Goal: Transaction & Acquisition: Book appointment/travel/reservation

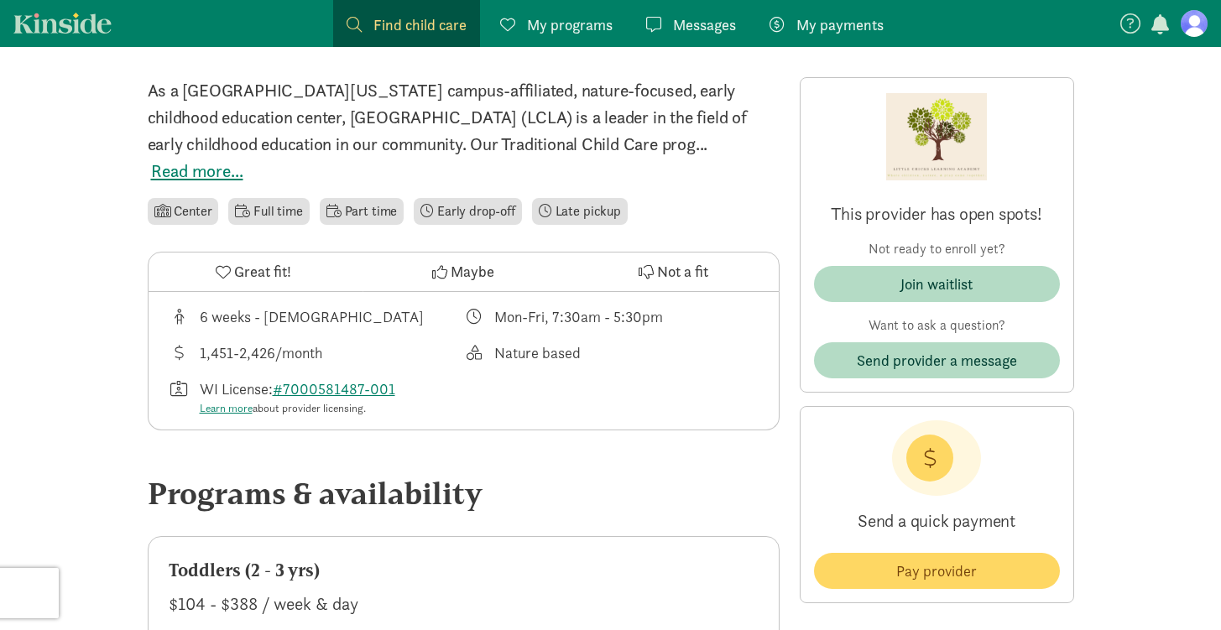
scroll to position [531, 0]
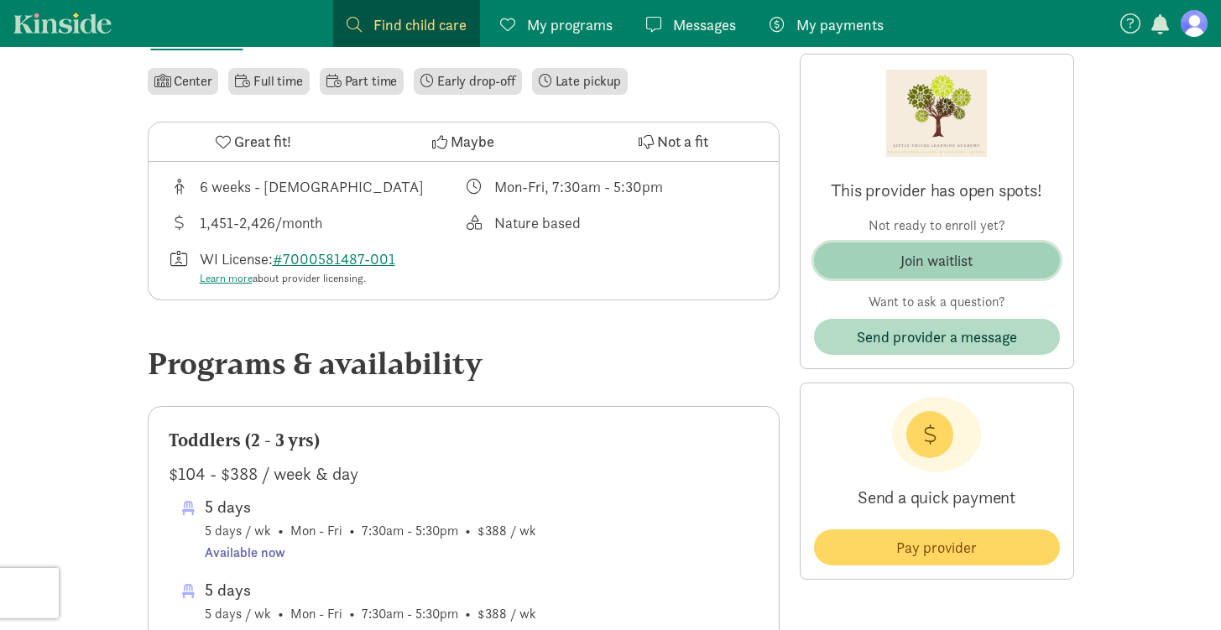
click at [991, 261] on span "Join waitlist" at bounding box center [937, 260] width 219 height 23
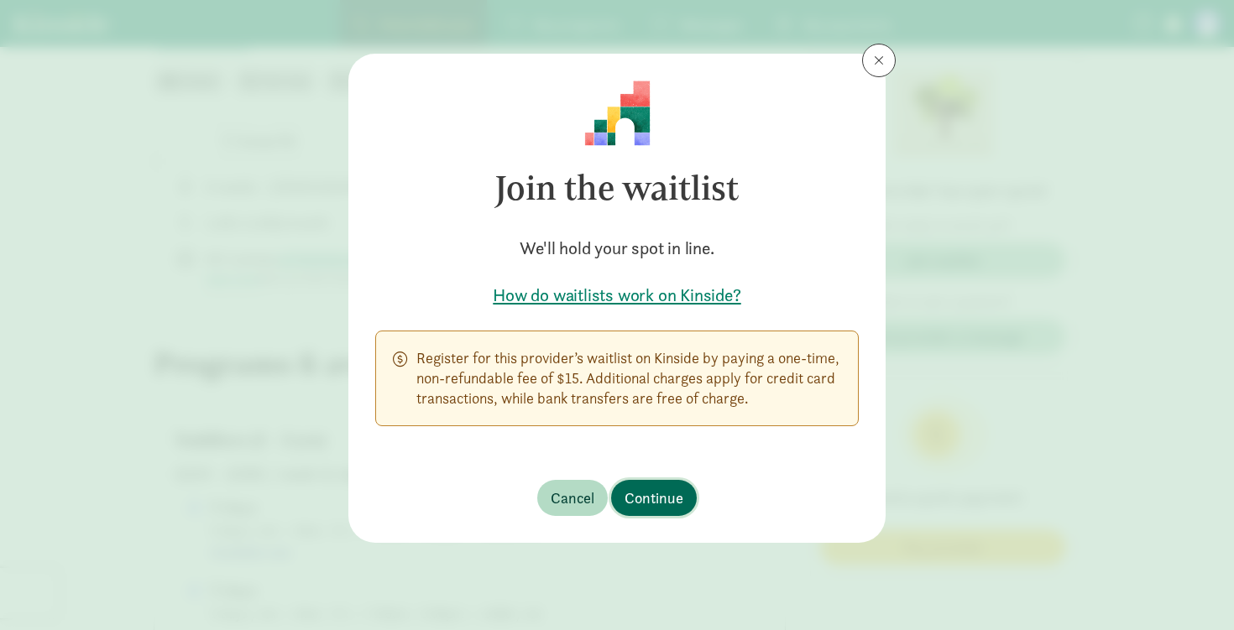
click at [679, 494] on span "Continue" at bounding box center [654, 498] width 59 height 23
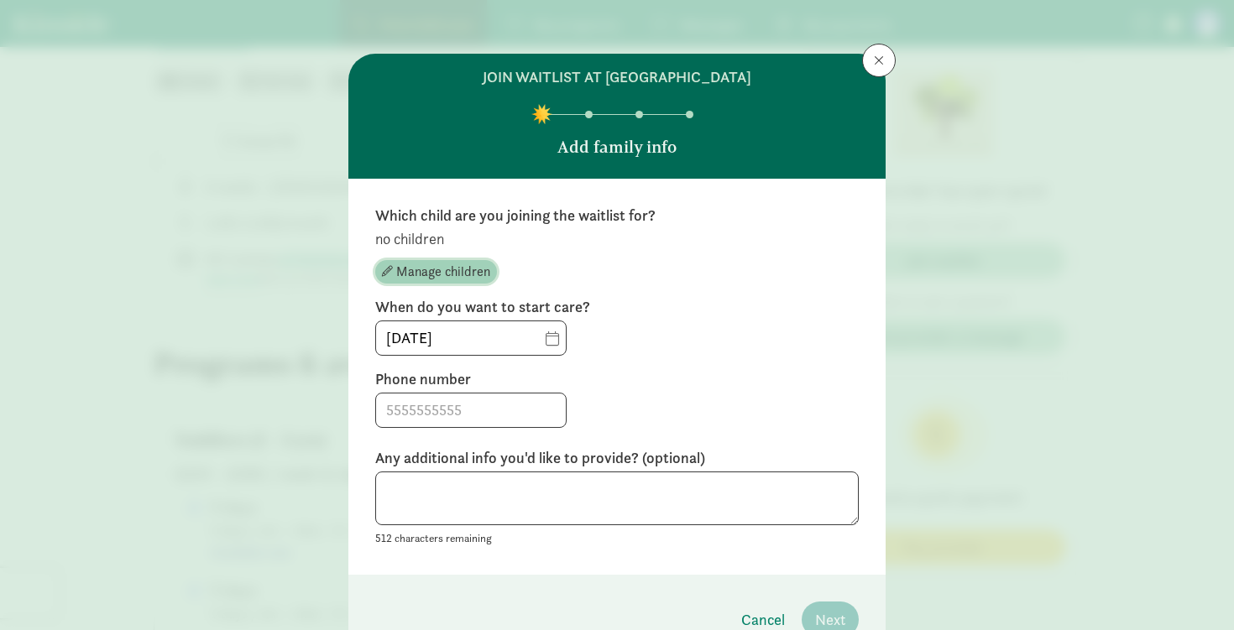
click at [429, 267] on span "Manage children" at bounding box center [443, 272] width 94 height 20
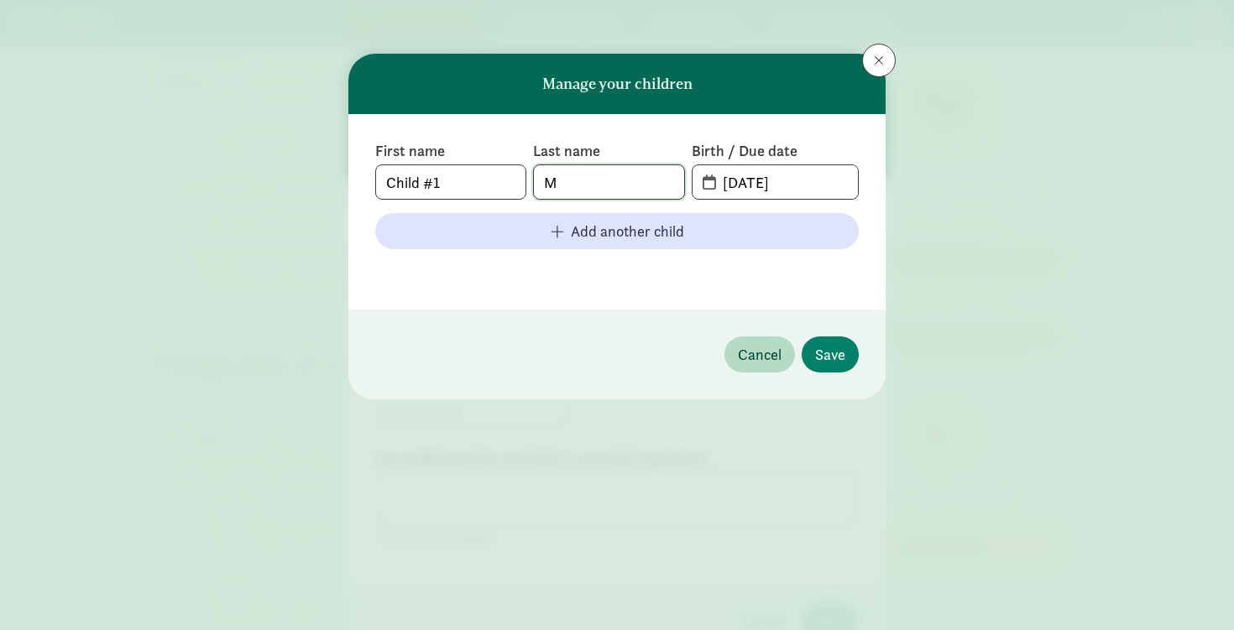
click at [609, 177] on input "M" at bounding box center [608, 182] width 149 height 34
type input "Nascimento Zambon"
click at [443, 181] on input "Child #1" at bounding box center [450, 182] width 149 height 34
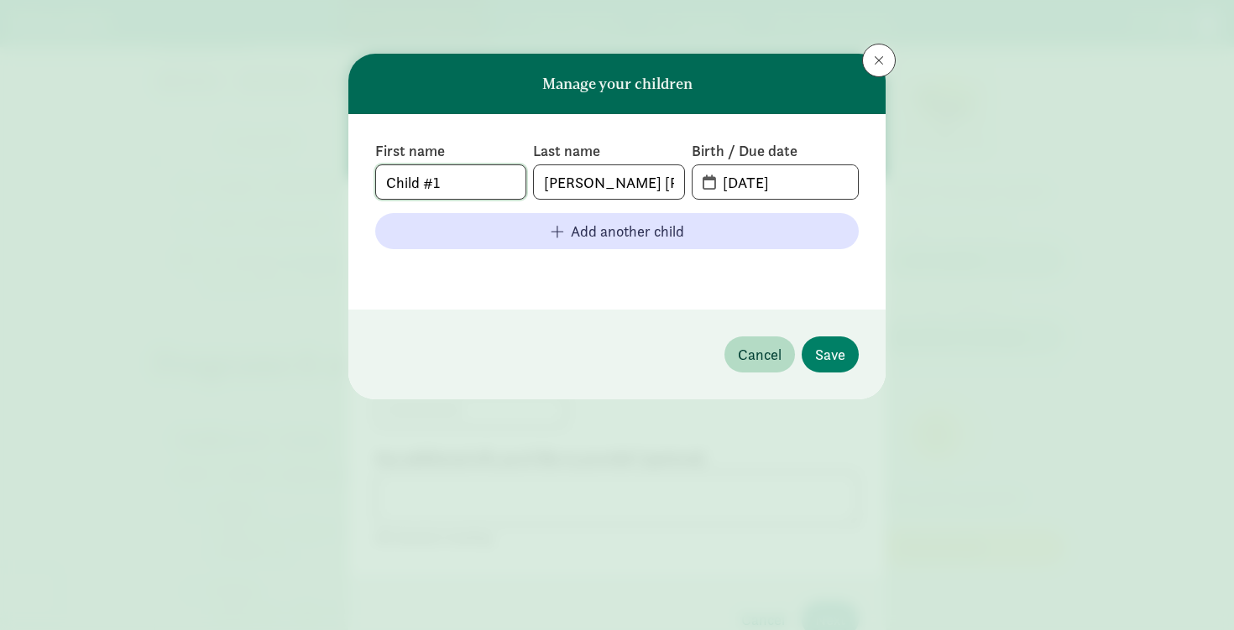
click at [443, 181] on input "Child #1" at bounding box center [450, 182] width 149 height 34
type input "Bruno"
click at [746, 187] on input "09-16-2025" at bounding box center [785, 182] width 145 height 34
click at [710, 186] on span "09-16-2025" at bounding box center [775, 182] width 165 height 34
click at [807, 193] on input "09-16-2025" at bounding box center [785, 182] width 145 height 34
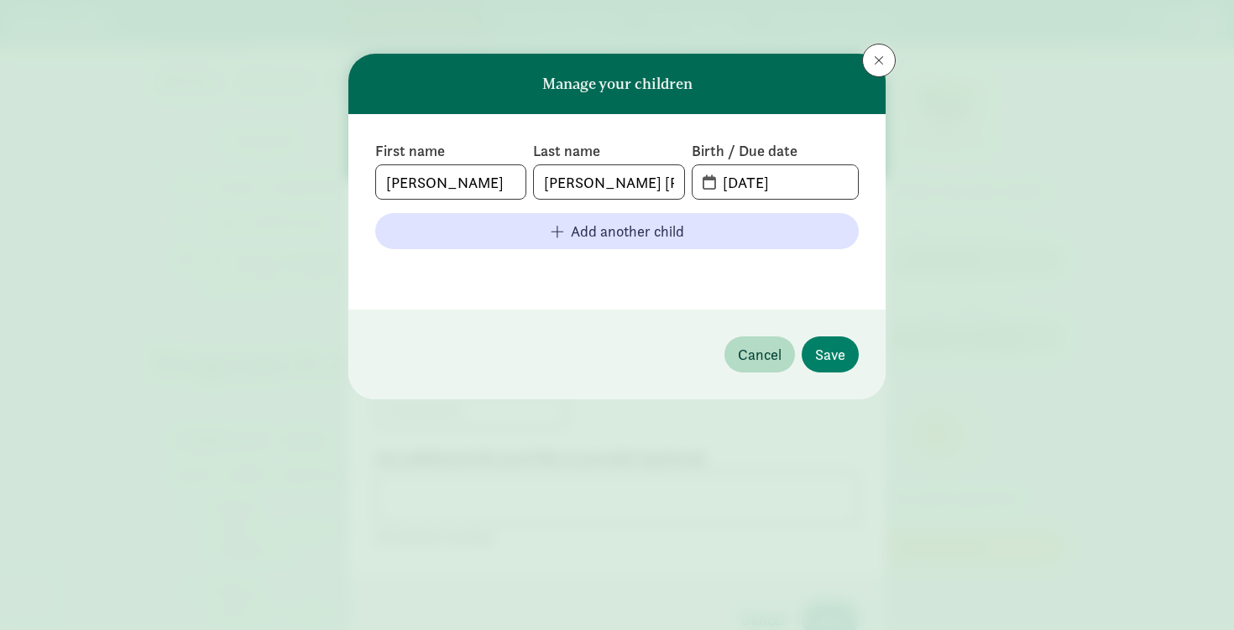
click at [886, 63] on button at bounding box center [879, 61] width 34 height 34
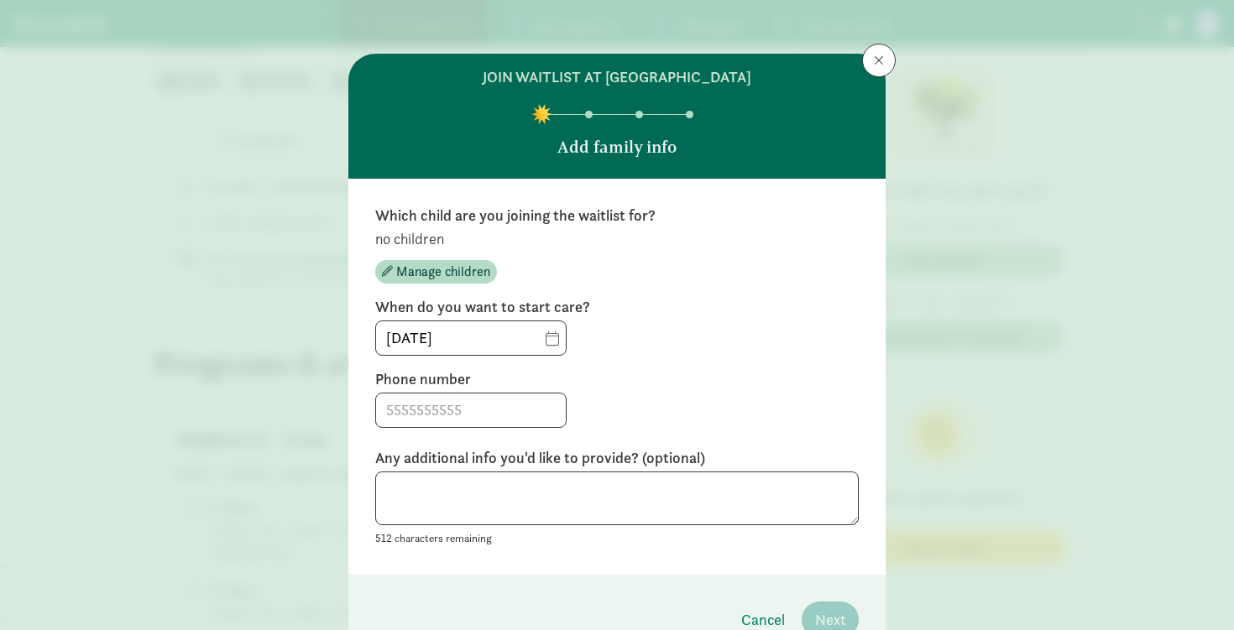
click at [893, 58] on div "join waitlist at Little Chicks Learning Academy Add family info Which child are…" at bounding box center [617, 315] width 1234 height 630
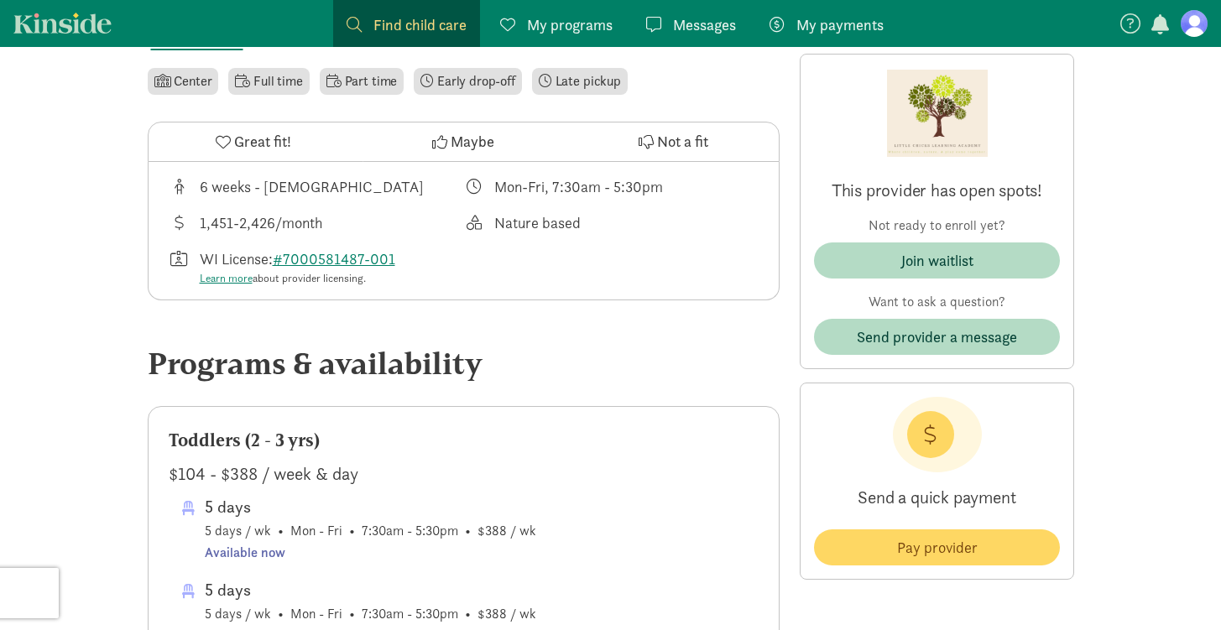
click at [887, 60] on div "join waitlist at Little Chicks Learning Academy Add family info Which child are…" at bounding box center [610, 315] width 1221 height 630
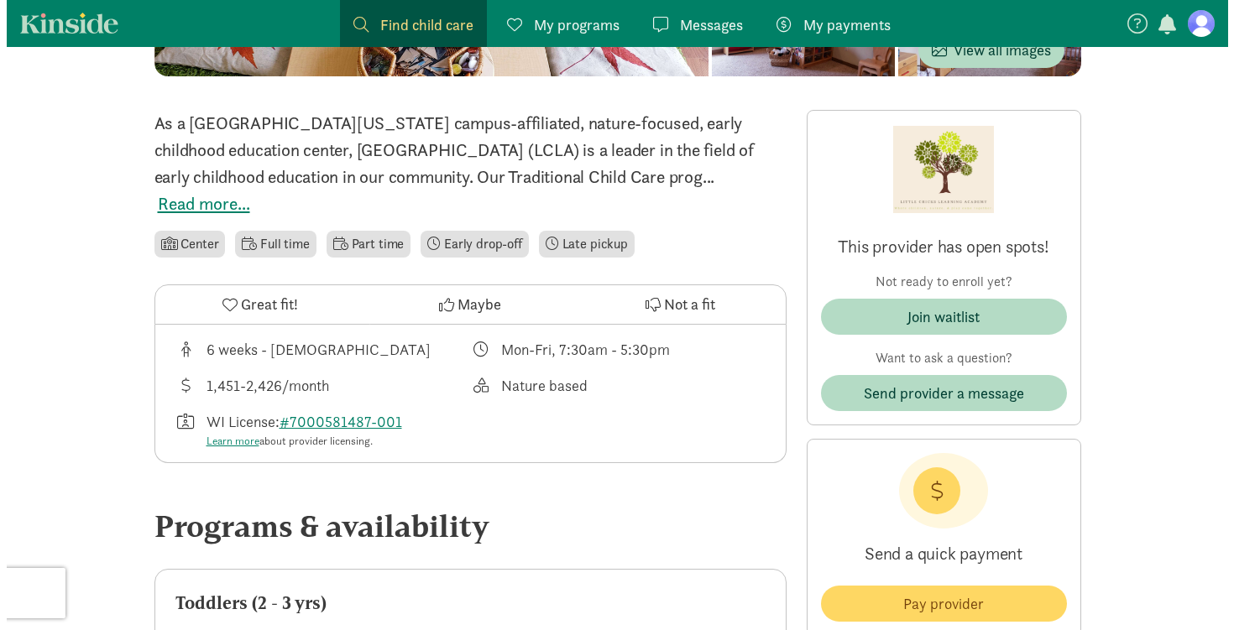
scroll to position [371, 0]
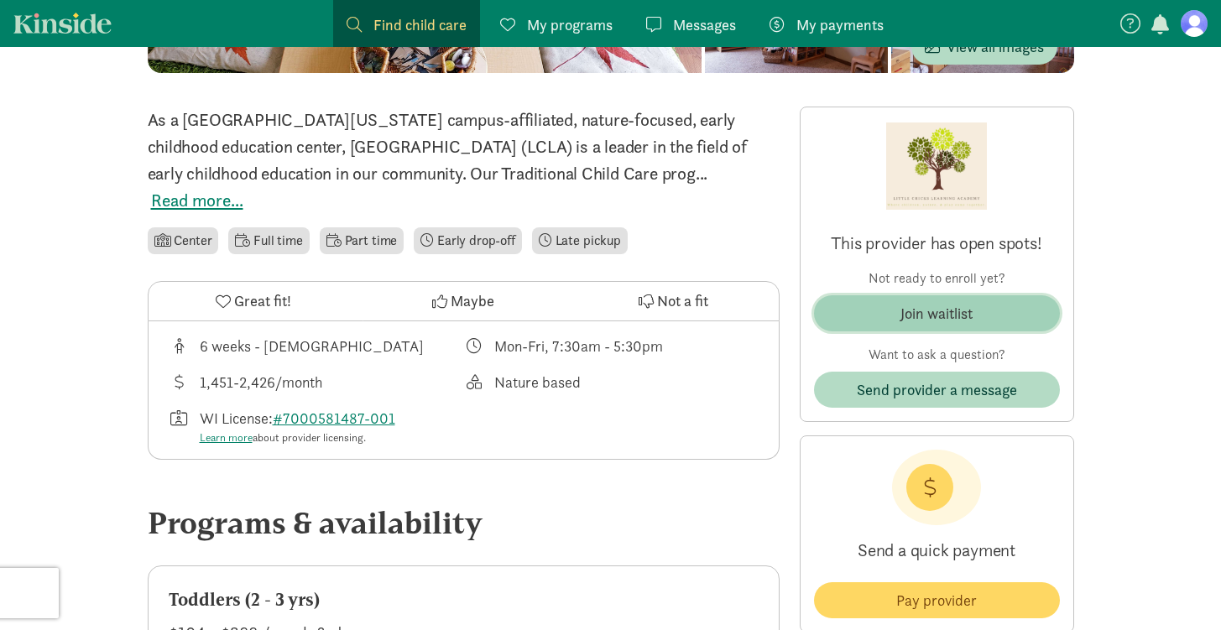
click at [973, 311] on div "Join waitlist" at bounding box center [937, 313] width 72 height 23
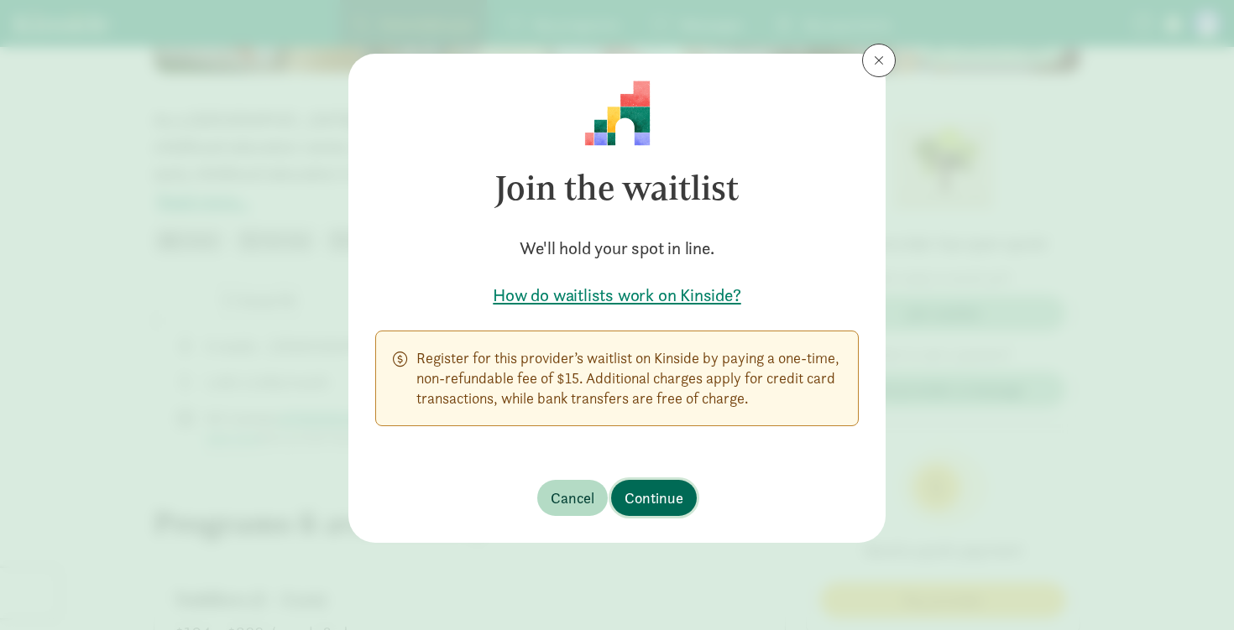
click at [660, 499] on span "Continue" at bounding box center [654, 498] width 59 height 23
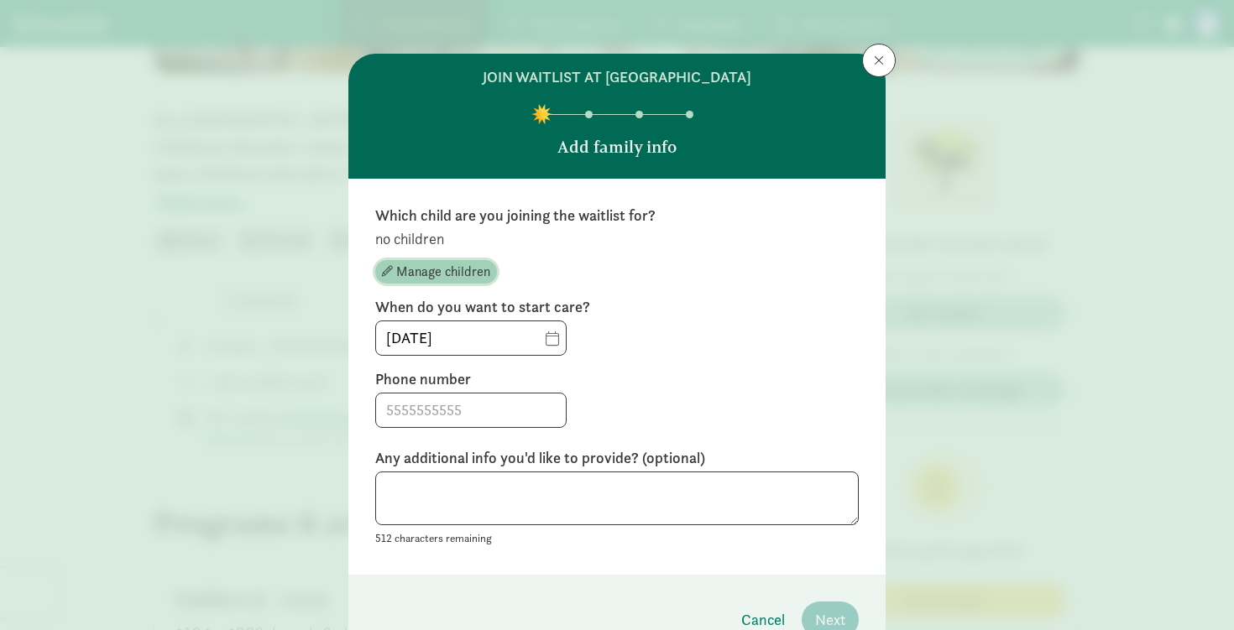
click at [438, 270] on span "Manage children" at bounding box center [443, 272] width 94 height 20
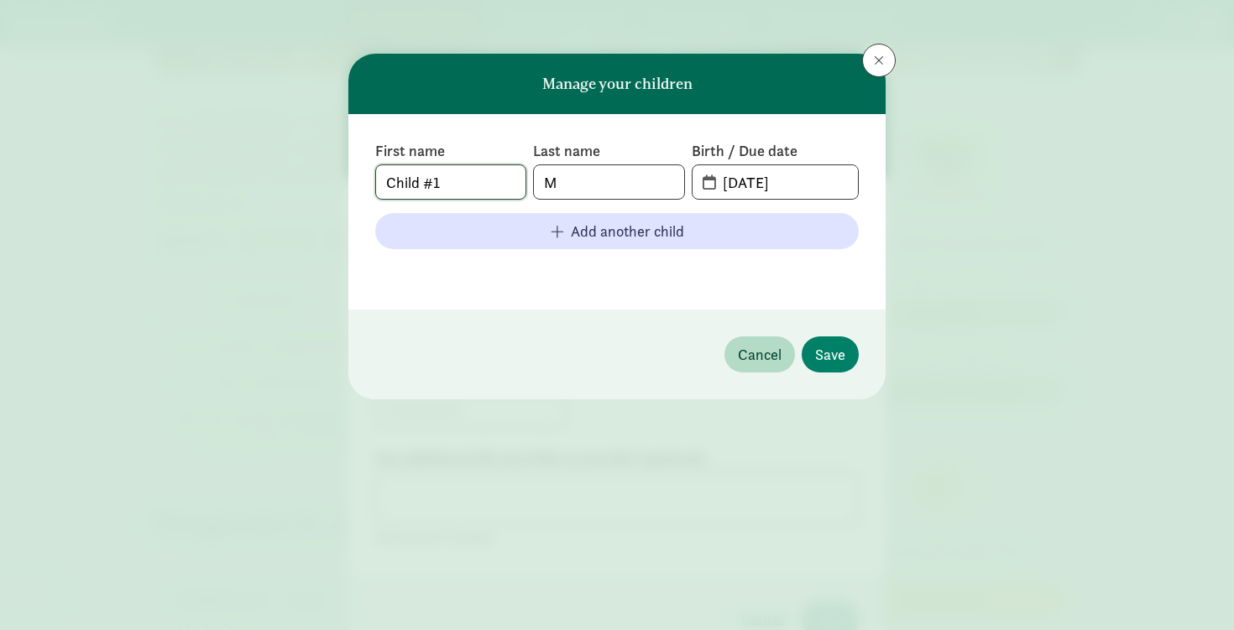
click at [486, 187] on input "Child #1" at bounding box center [450, 182] width 149 height 34
type input "Bruno"
type input "Nascimento Zambon"
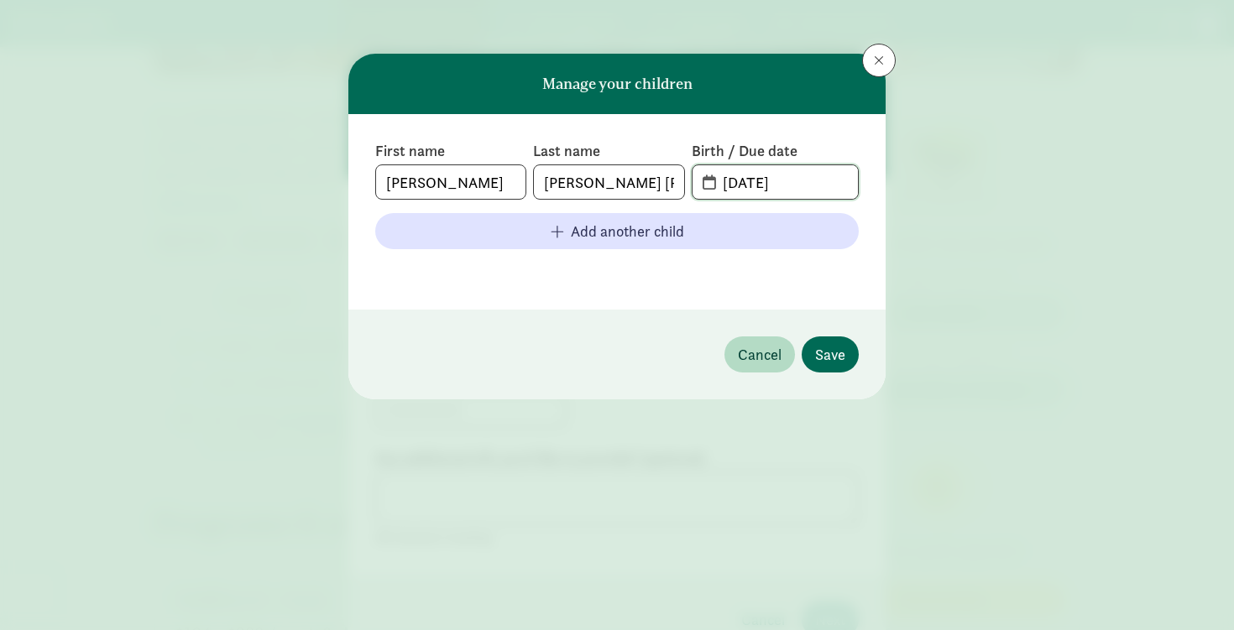
type input "11-06-2025"
click at [824, 351] on span "Save" at bounding box center [830, 354] width 30 height 23
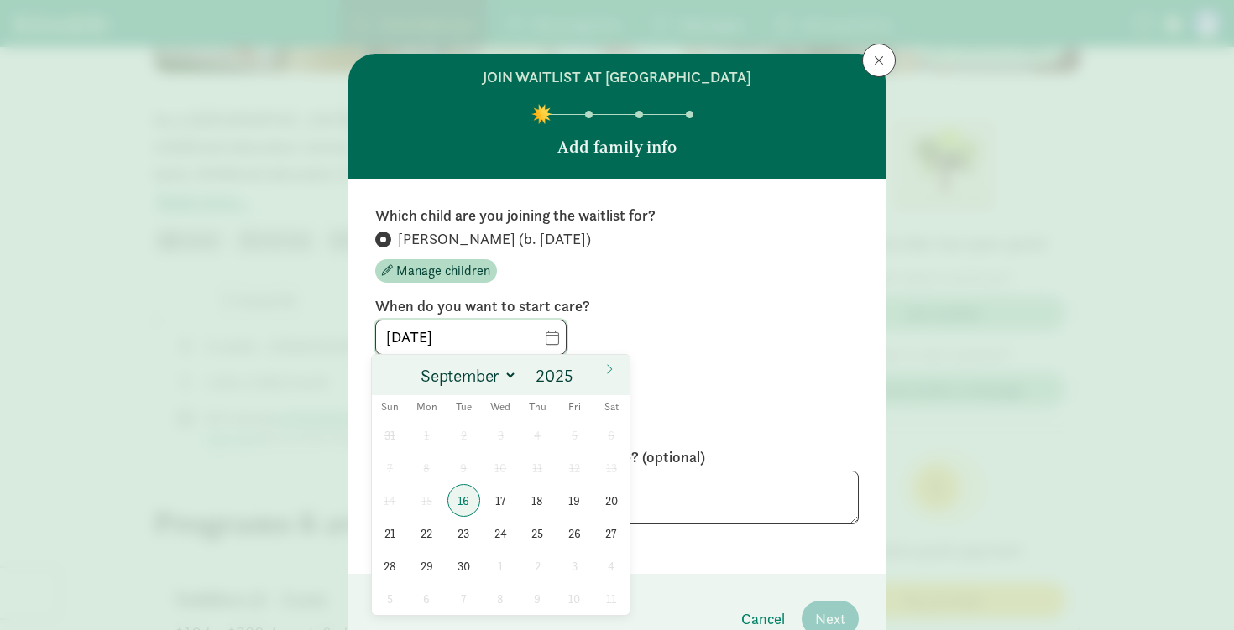
click at [541, 338] on input "09/16/2025" at bounding box center [471, 338] width 190 height 34
click at [598, 368] on span at bounding box center [609, 369] width 27 height 29
select select "9"
click at [583, 373] on span at bounding box center [582, 370] width 12 height 13
type input "2026"
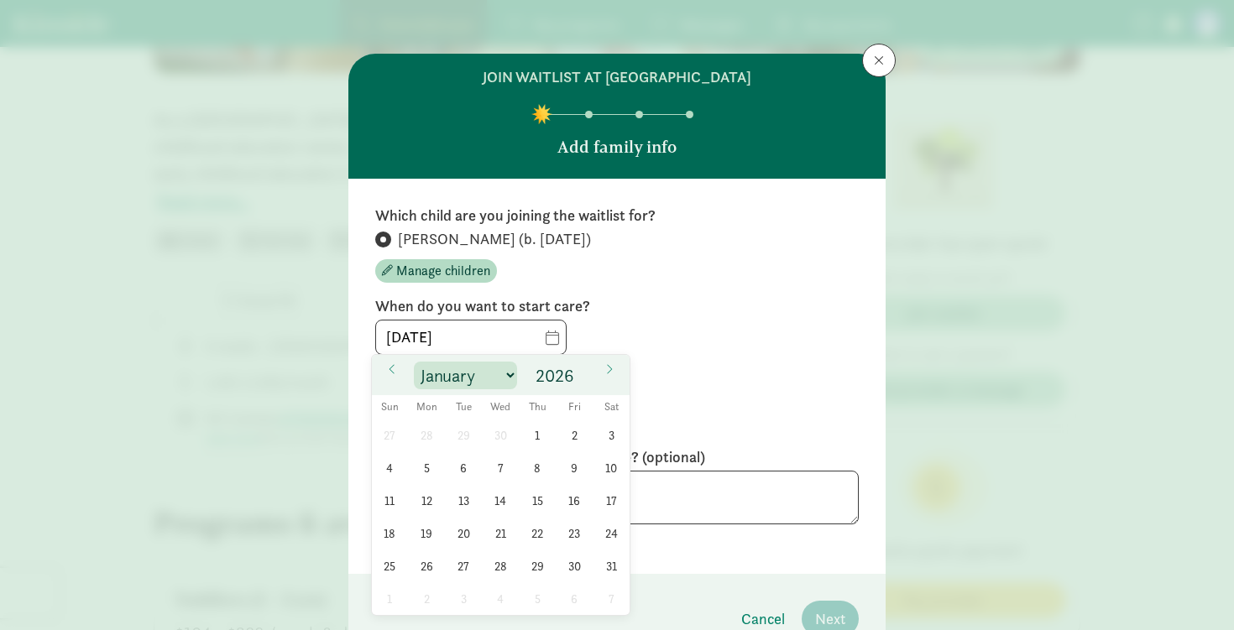
select select "0"
click at [426, 473] on span "5" at bounding box center [427, 468] width 33 height 33
type input "01/05/2026"
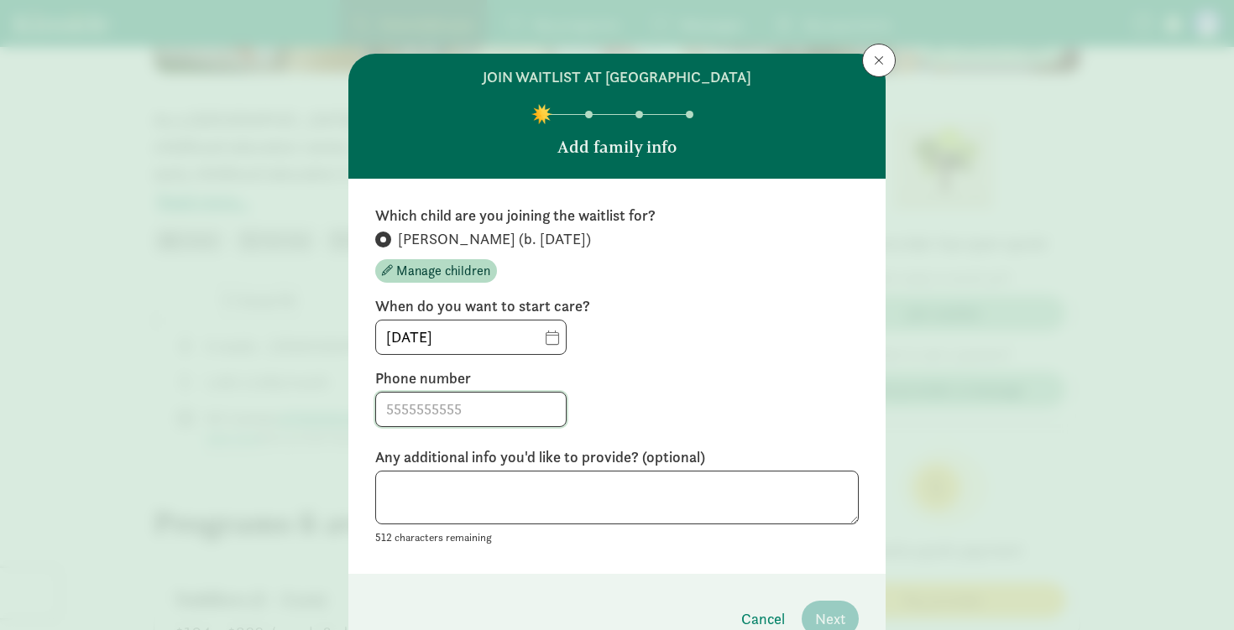
click at [430, 411] on input at bounding box center [471, 410] width 190 height 34
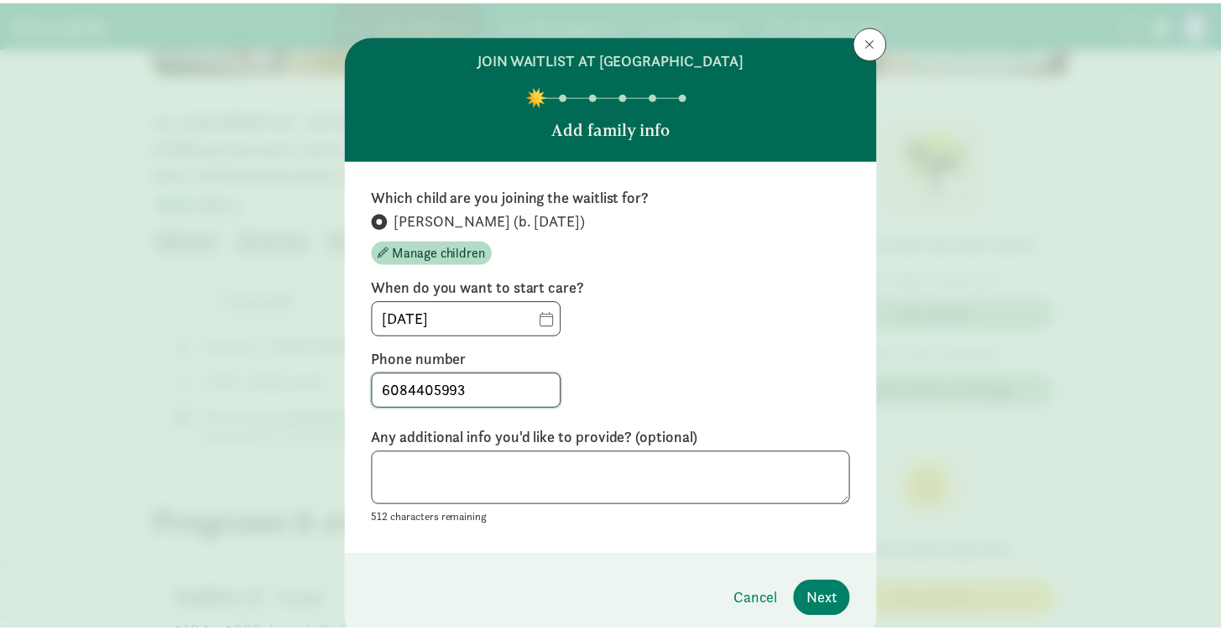
scroll to position [87, 0]
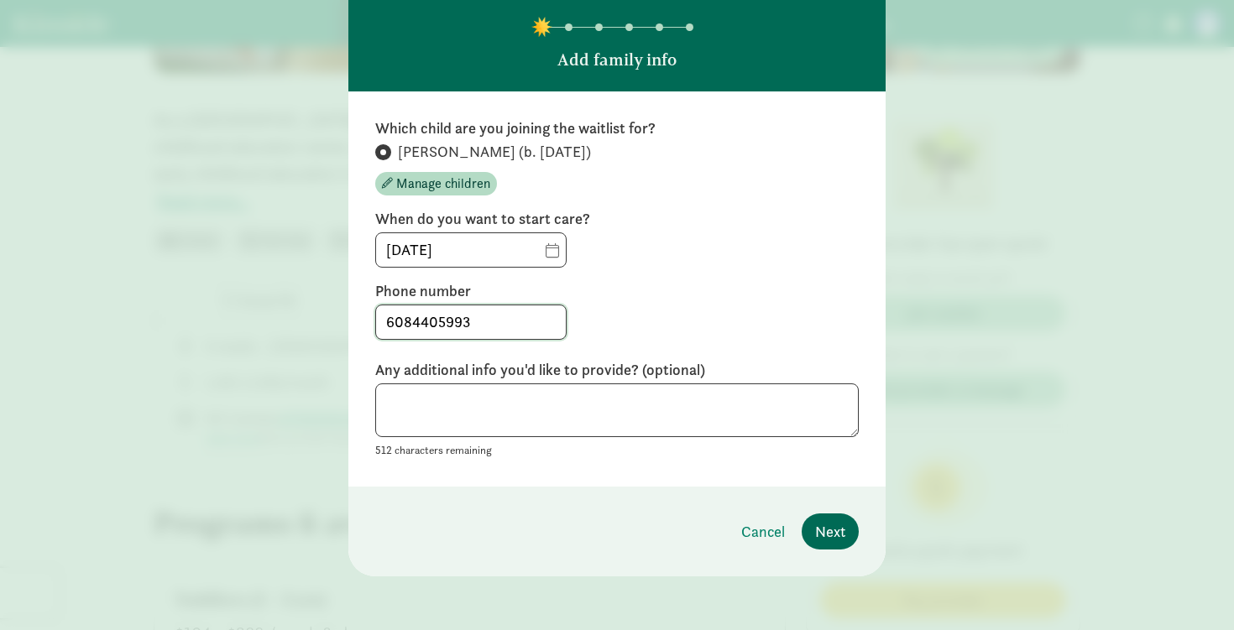
type input "6084405993"
click at [834, 542] on span "Next" at bounding box center [830, 531] width 30 height 23
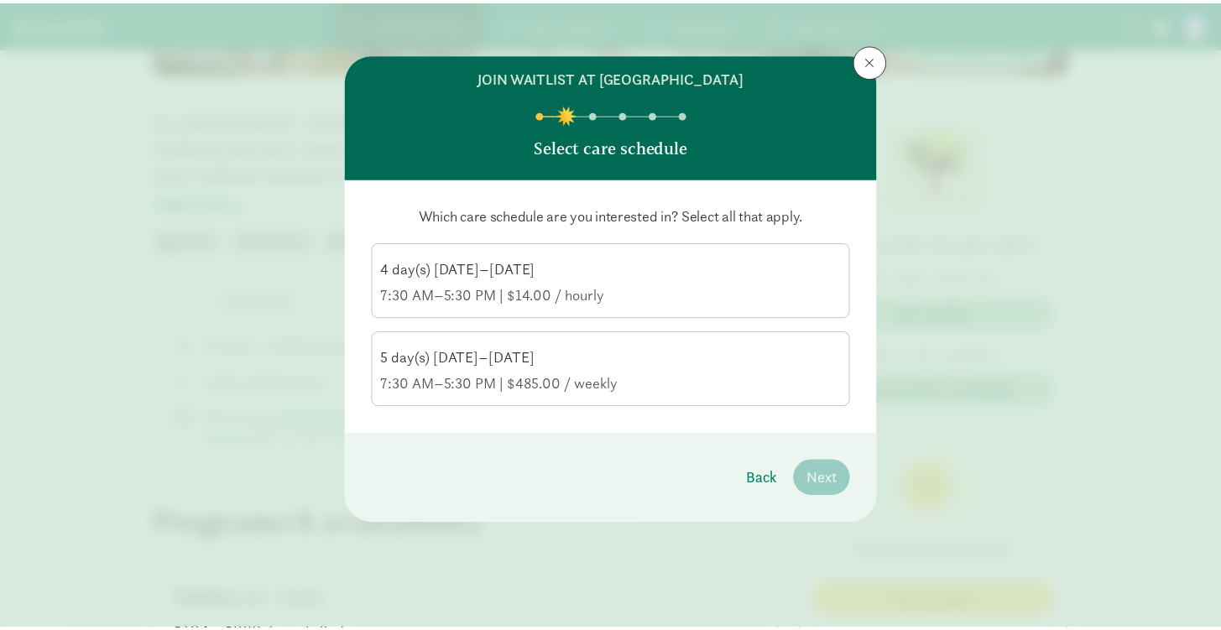
scroll to position [0, 0]
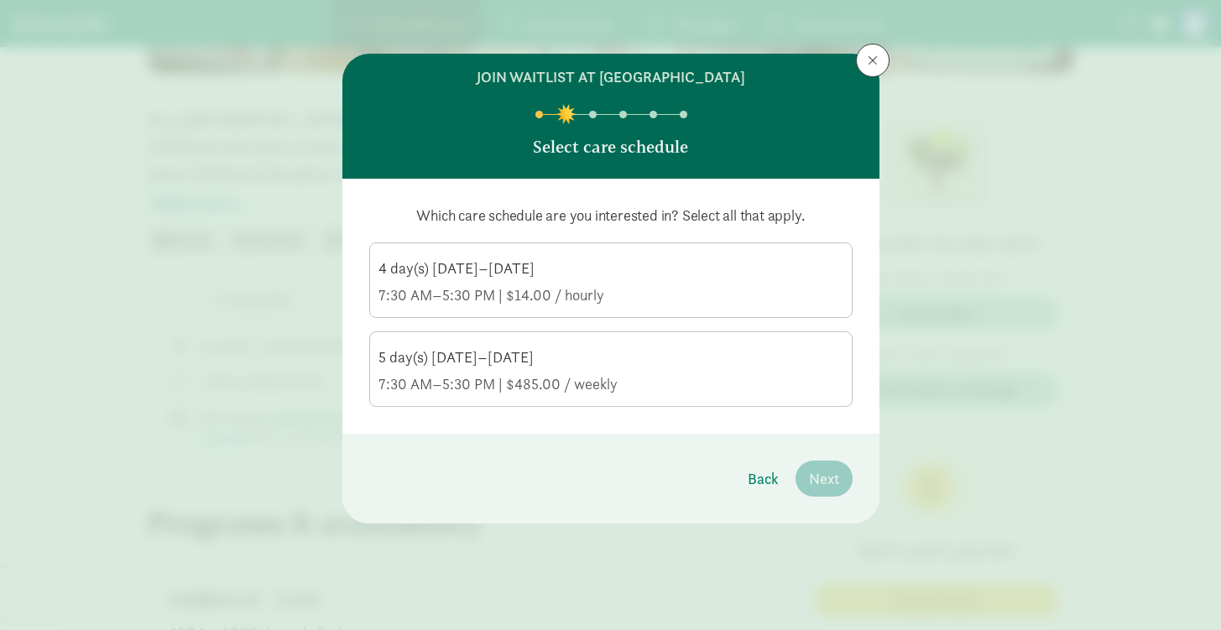
click at [451, 267] on div "4 day(s) Monday–Friday" at bounding box center [611, 269] width 465 height 20
click at [0, 0] on input "4 day(s) Monday–Friday 7:30 AM–5:30 PM | $14.00 / hourly" at bounding box center [0, 0] width 0 height 0
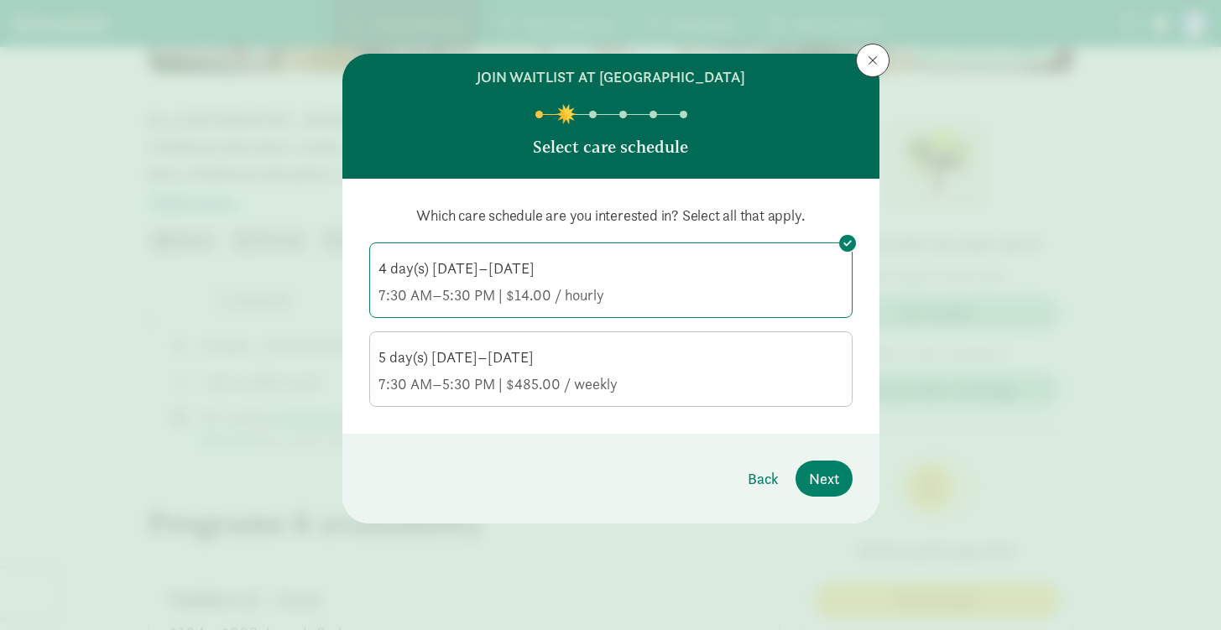
click at [470, 341] on label "5 day(s) Monday–Friday 7:30 AM–5:30 PM | $485.00 / weekly" at bounding box center [611, 367] width 482 height 71
click at [0, 0] on input "5 day(s) Monday–Friday 7:30 AM–5:30 PM | $485.00 / weekly" at bounding box center [0, 0] width 0 height 0
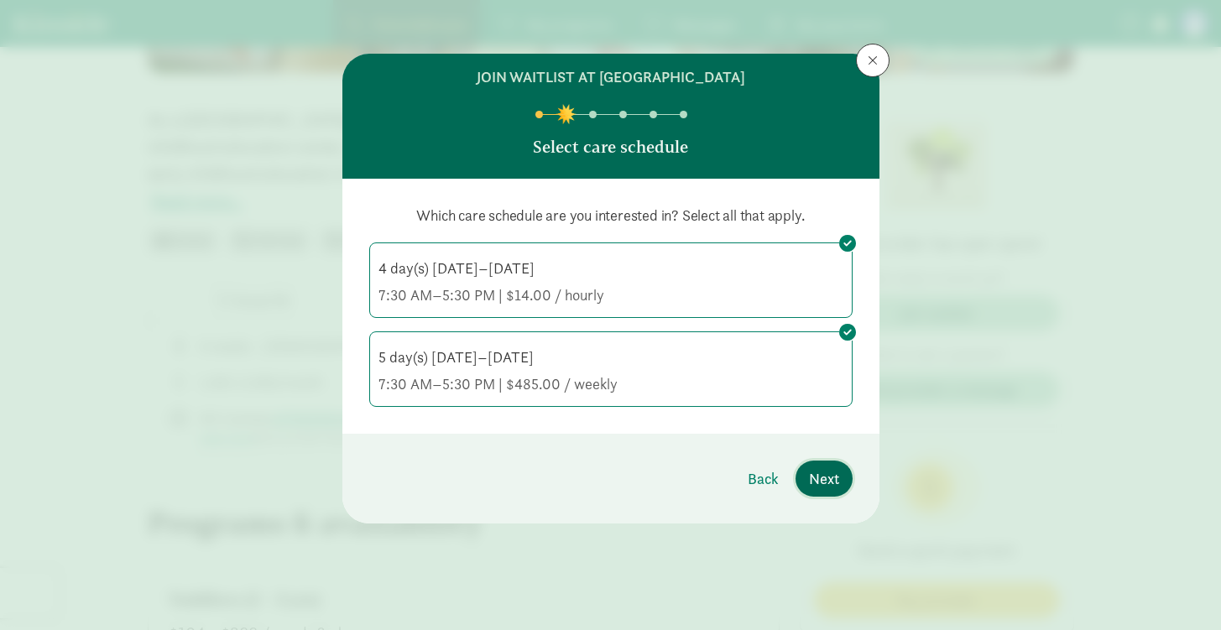
click at [843, 486] on button "Next" at bounding box center [824, 479] width 57 height 36
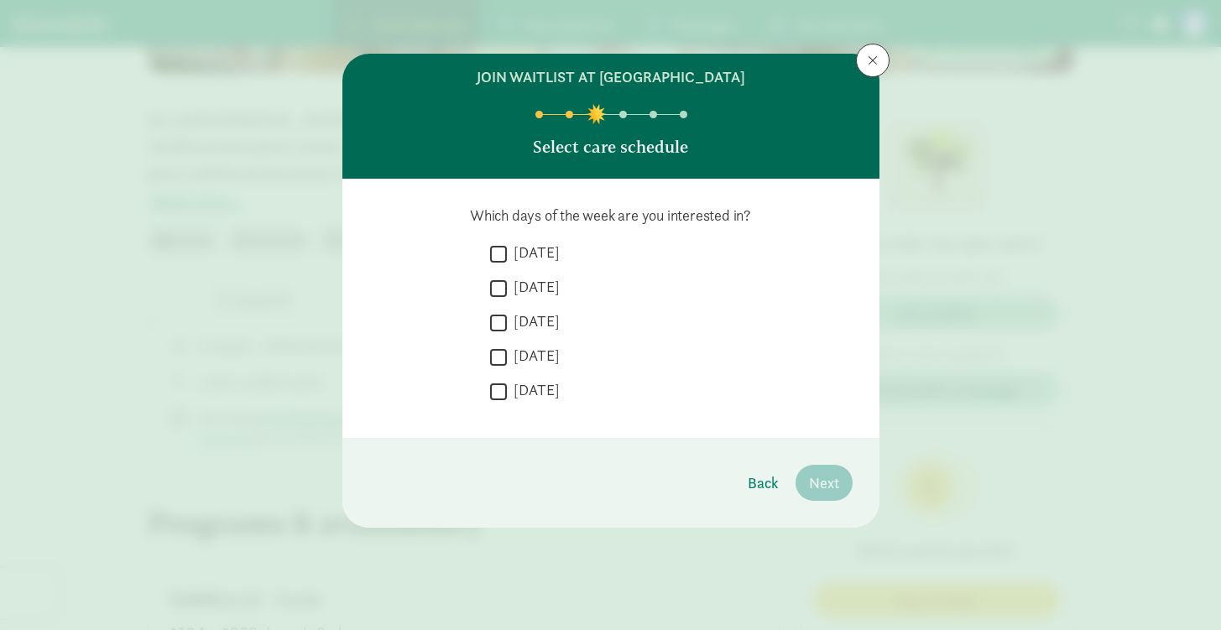
click at [503, 249] on input "Monday" at bounding box center [498, 254] width 17 height 23
checkbox input "true"
click at [494, 293] on input "Tuesday" at bounding box center [498, 288] width 17 height 23
checkbox input "true"
click at [496, 316] on input "Wednesday" at bounding box center [498, 322] width 17 height 23
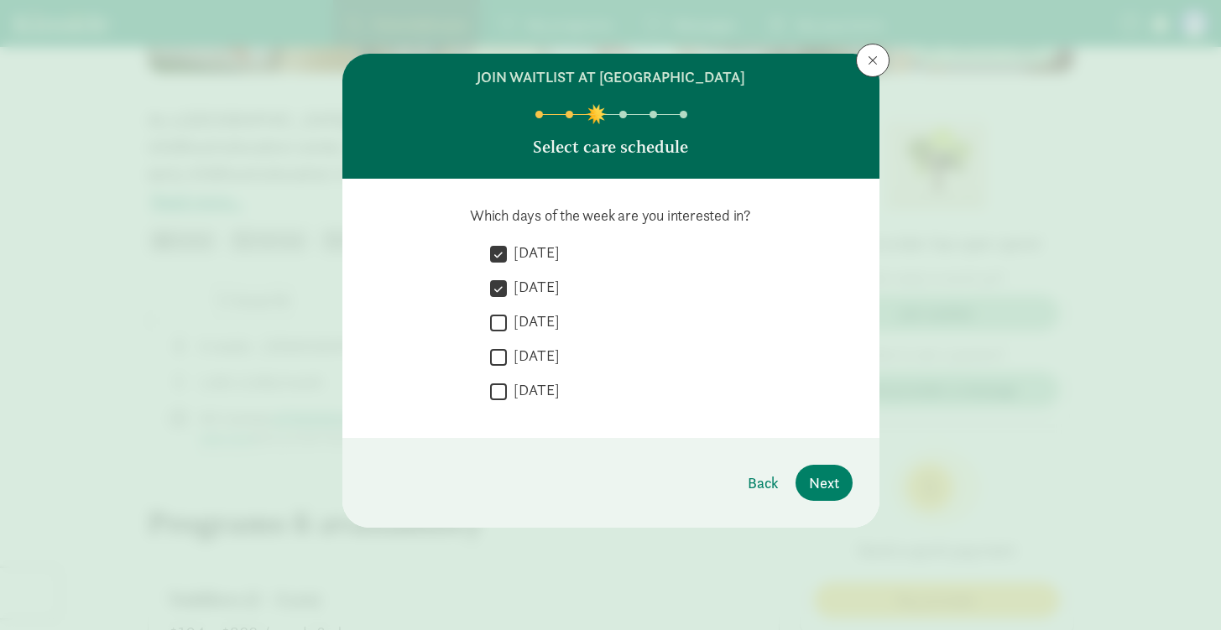
checkbox input "true"
click at [498, 355] on input "Thursday" at bounding box center [498, 357] width 17 height 23
checkbox input "true"
click at [499, 385] on input "Friday" at bounding box center [498, 391] width 17 height 23
checkbox input "true"
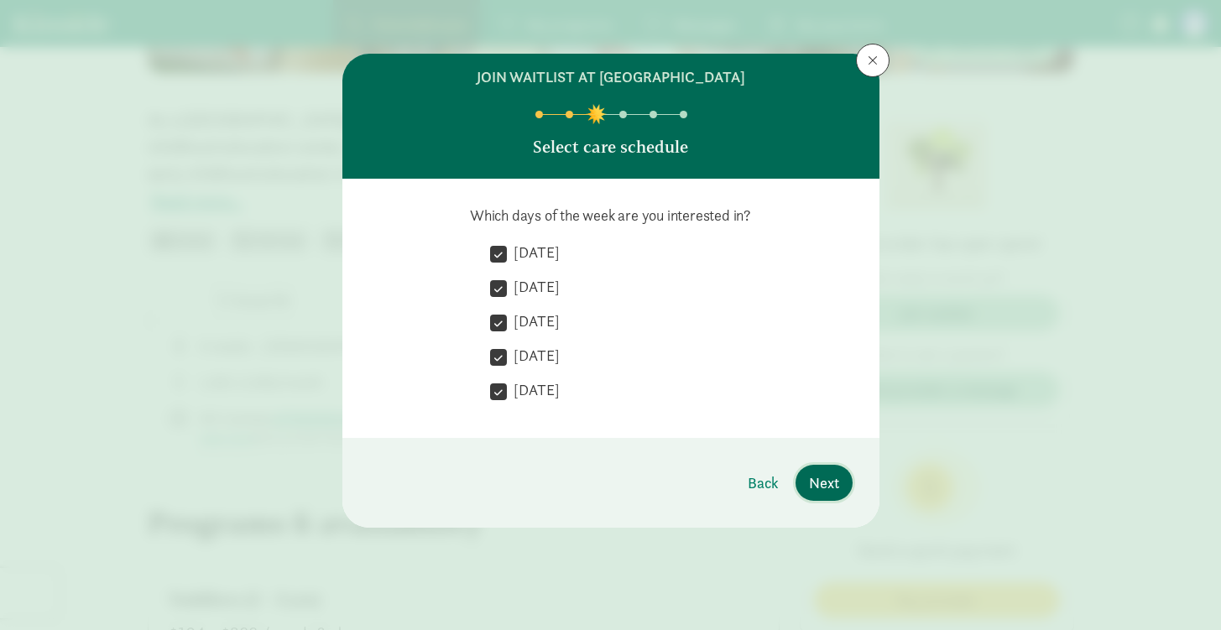
click at [833, 488] on span "Next" at bounding box center [824, 483] width 30 height 23
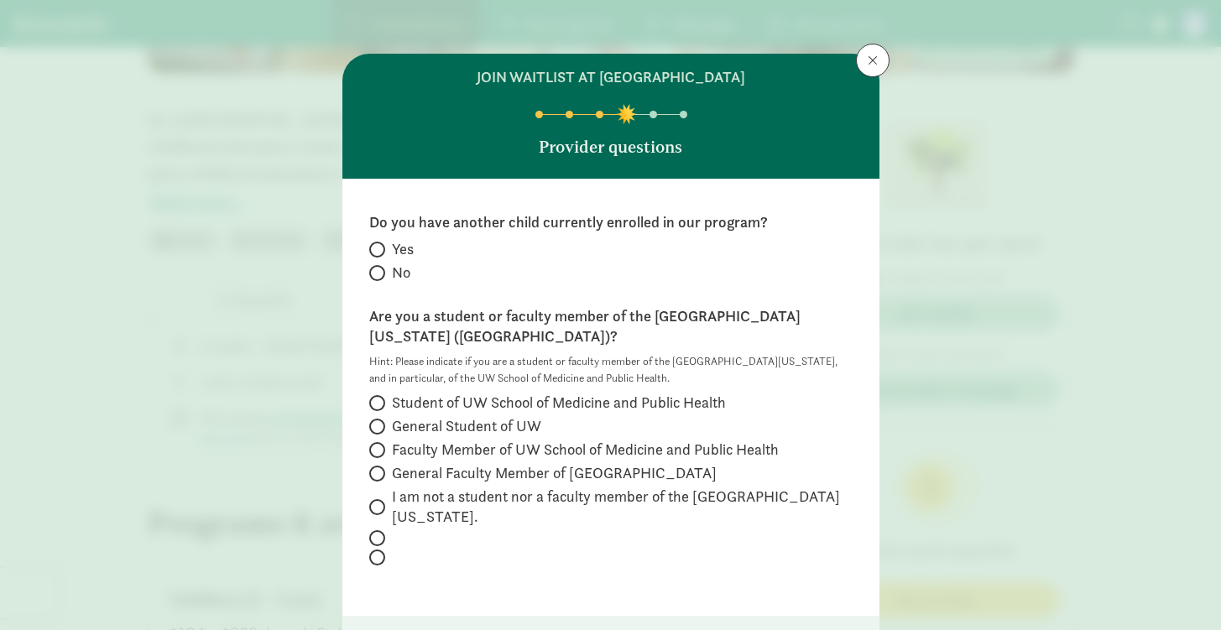
click at [373, 284] on div "Yes No" at bounding box center [611, 262] width 484 height 47
click at [377, 277] on span at bounding box center [377, 273] width 16 height 16
click at [377, 277] on input "No" at bounding box center [374, 273] width 11 height 11
radio input "true"
click at [426, 440] on span "Faculty Member of UW School of Medicine and Public Health" at bounding box center [585, 450] width 387 height 20
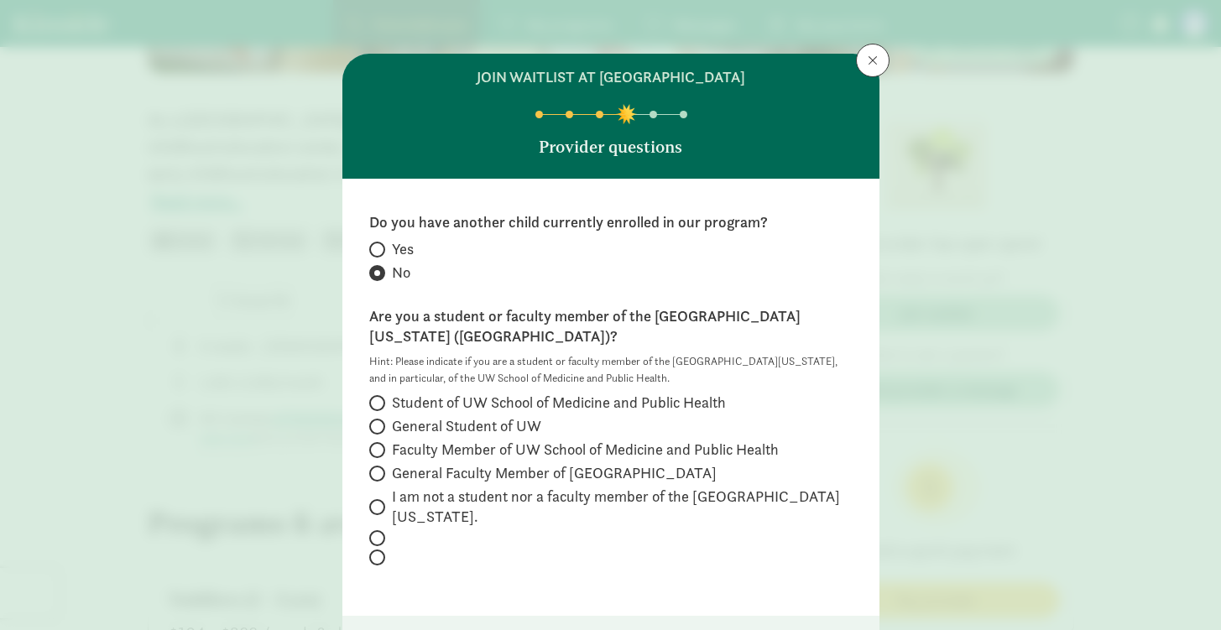
click at [380, 445] on input "Faculty Member of UW School of Medicine and Public Health" at bounding box center [374, 450] width 11 height 11
radio input "true"
click at [424, 463] on span "General Faculty Member of UW" at bounding box center [554, 473] width 325 height 20
click at [380, 468] on input "General Faculty Member of UW" at bounding box center [374, 473] width 11 height 11
radio input "true"
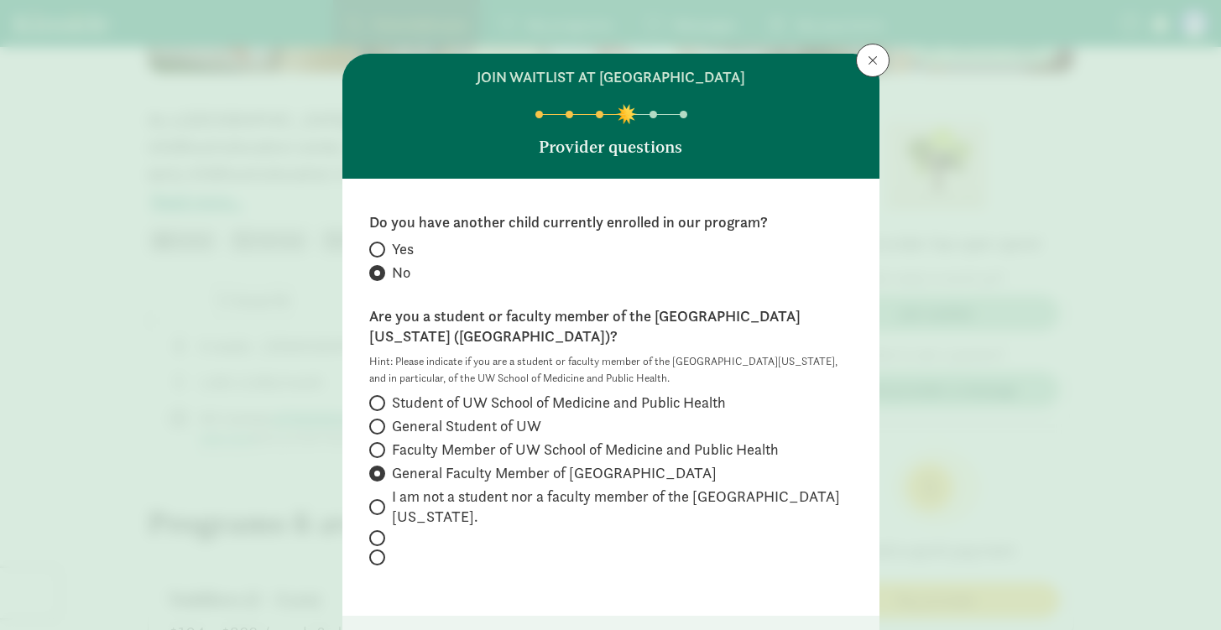
click at [429, 487] on span "I am not a student nor a faculty member of the University of Wisconsin." at bounding box center [622, 507] width 461 height 40
click at [380, 502] on input "I am not a student nor a faculty member of the University of Wisconsin." at bounding box center [374, 507] width 11 height 11
radio input "true"
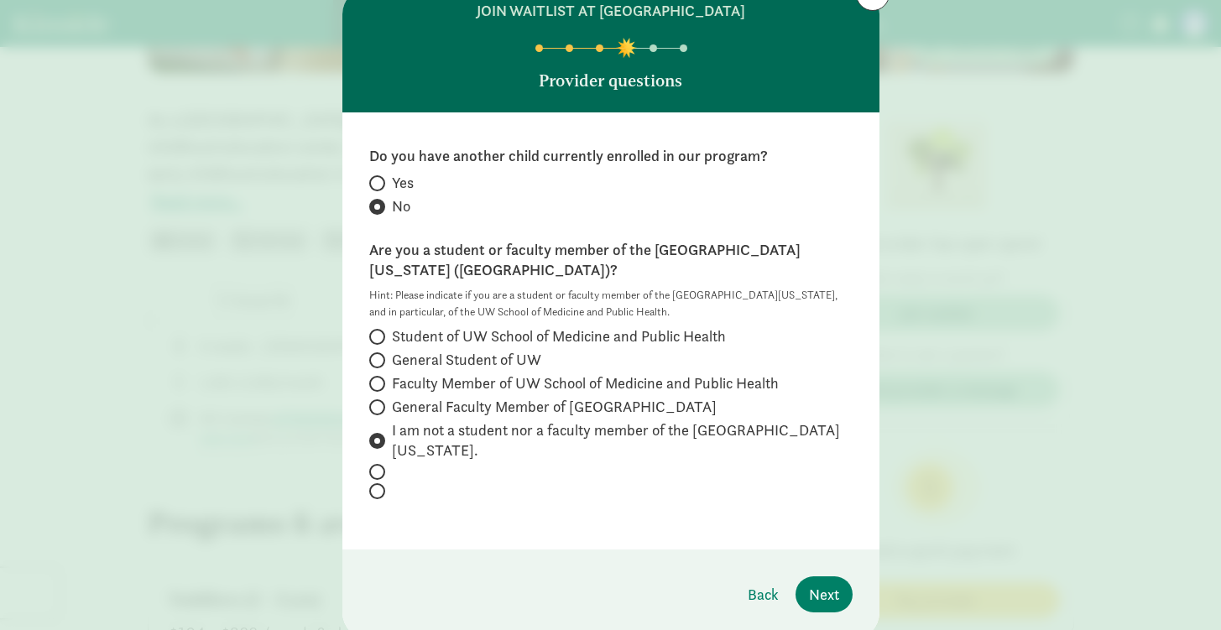
scroll to position [88, 0]
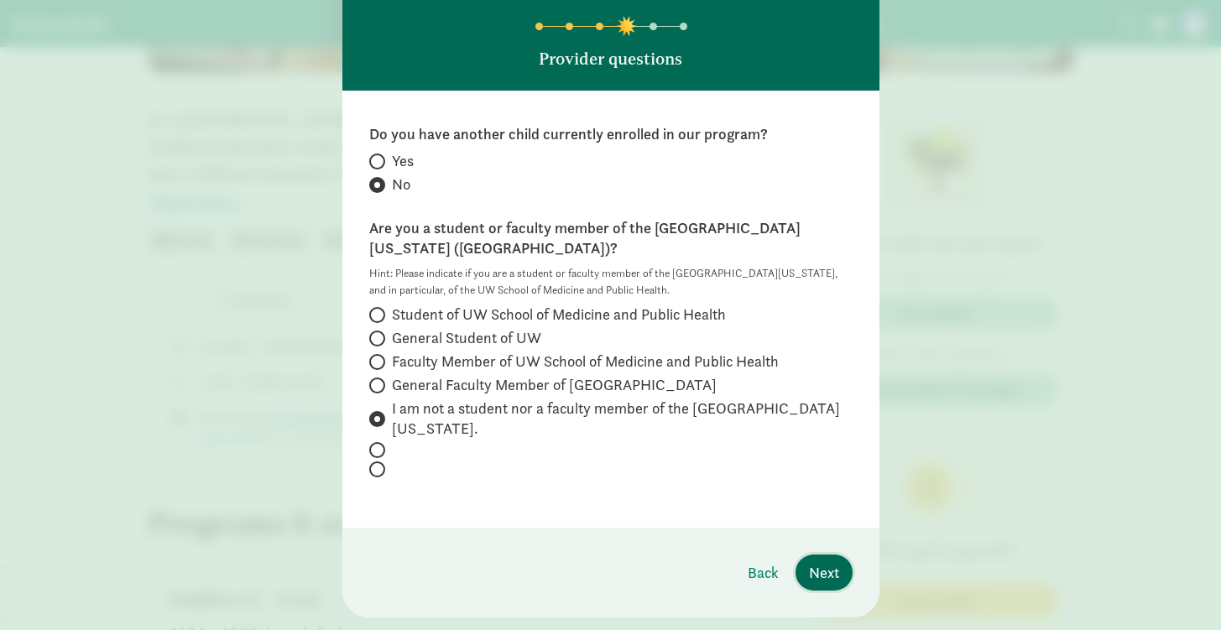
click at [834, 555] on button "Next" at bounding box center [824, 573] width 57 height 36
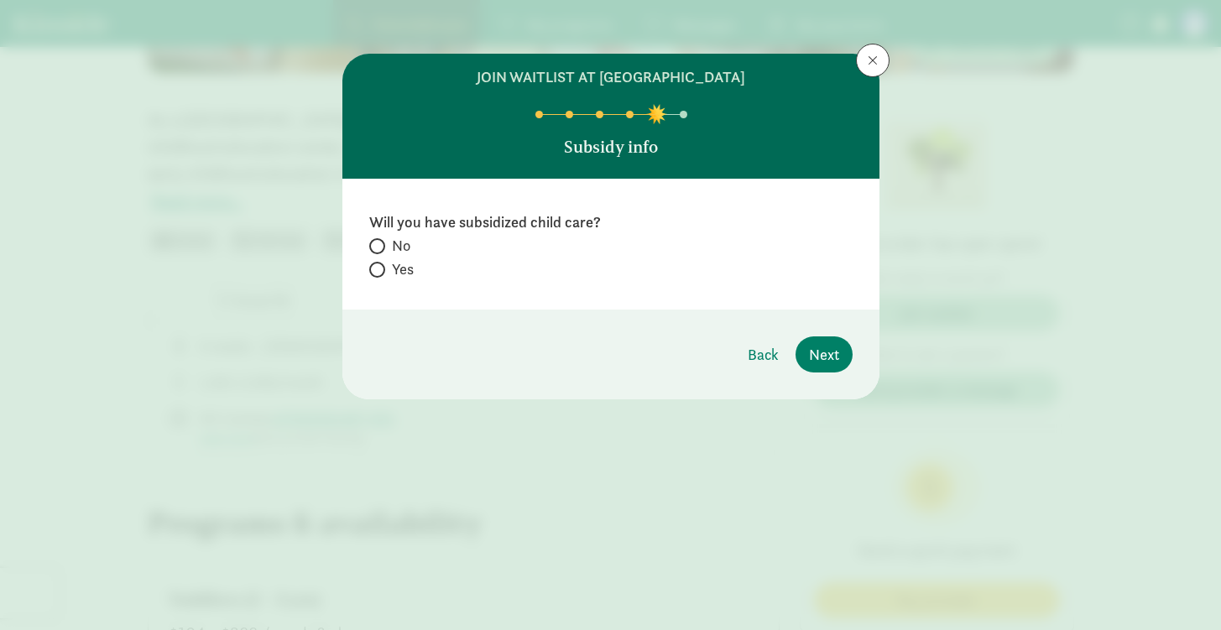
click at [416, 268] on label "Yes" at bounding box center [611, 269] width 484 height 20
click at [380, 268] on input "Yes" at bounding box center [374, 269] width 11 height 11
radio input "true"
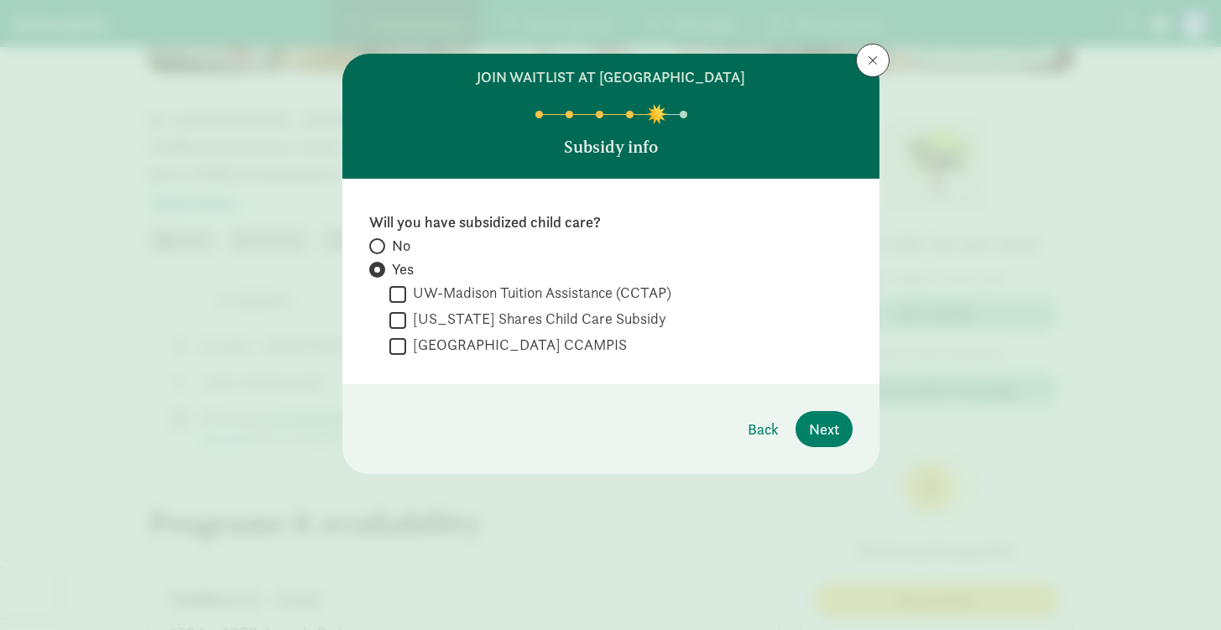
click at [395, 245] on span "No" at bounding box center [401, 246] width 18 height 20
click at [380, 245] on input "No" at bounding box center [374, 246] width 11 height 11
radio input "true"
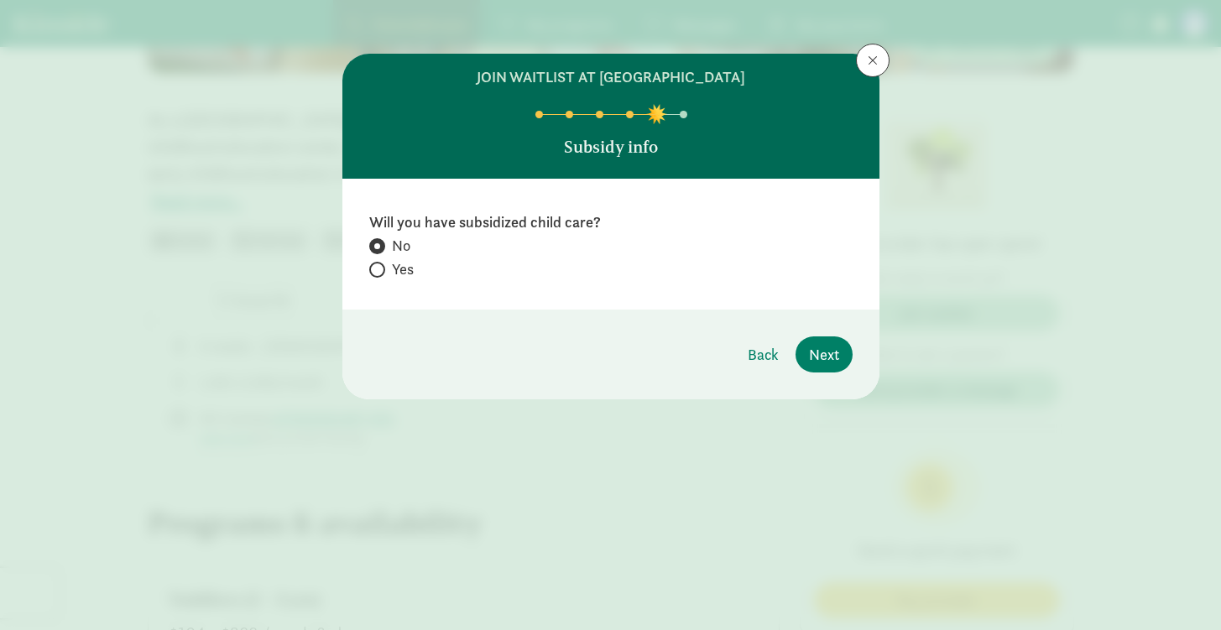
click at [386, 269] on label "Yes" at bounding box center [611, 269] width 484 height 20
click at [380, 269] on input "Yes" at bounding box center [374, 269] width 11 height 11
radio input "true"
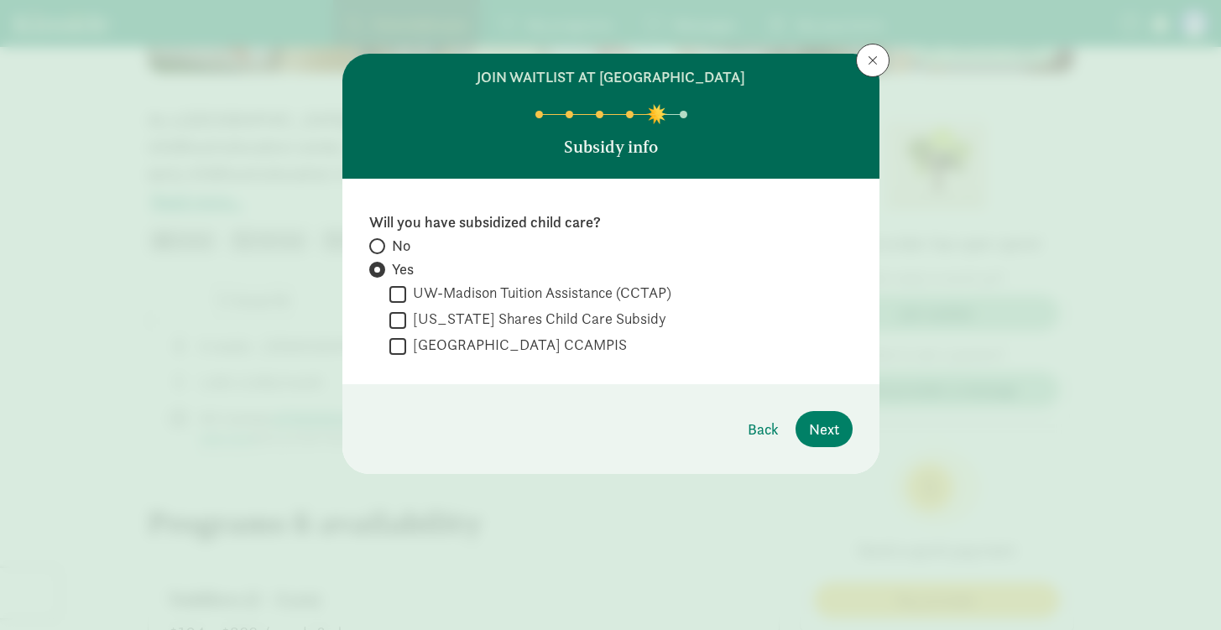
click at [388, 243] on label "No" at bounding box center [611, 246] width 484 height 20
click at [380, 243] on input "No" at bounding box center [374, 246] width 11 height 11
radio input "true"
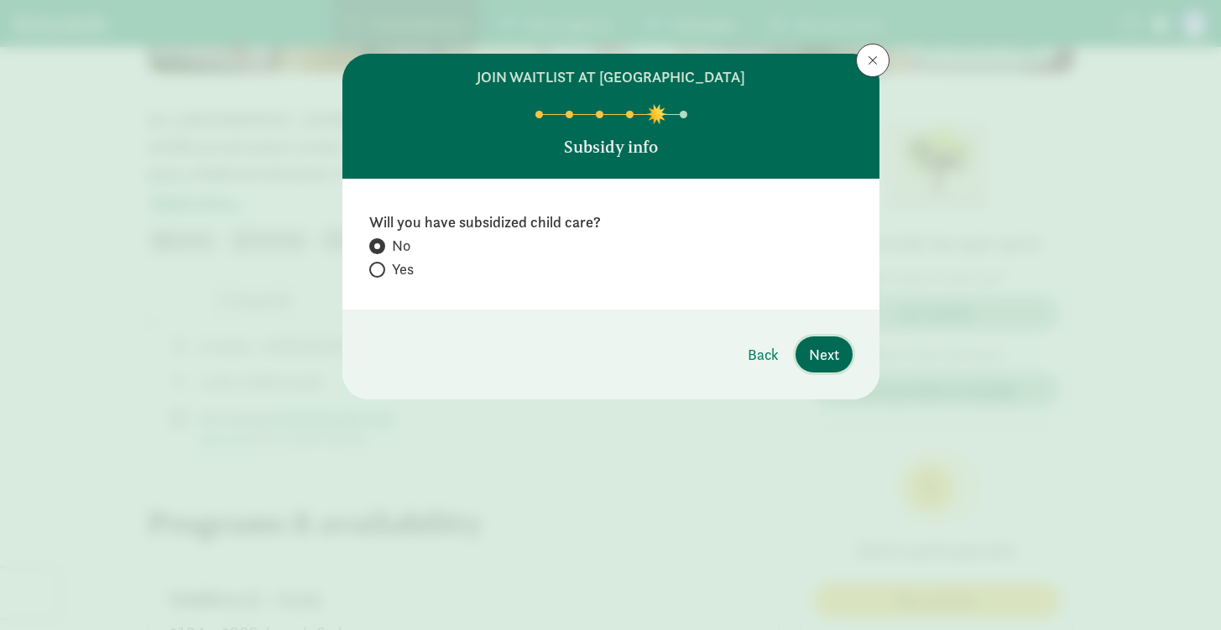
click at [823, 358] on span "Next" at bounding box center [824, 354] width 30 height 23
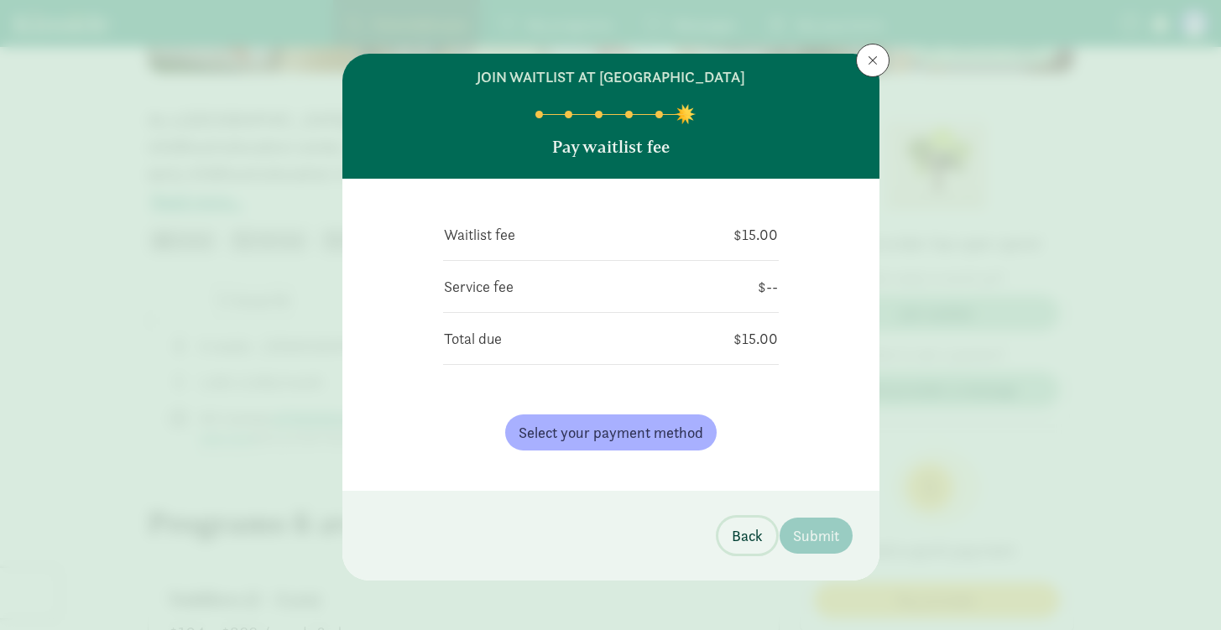
click at [732, 542] on span "Back" at bounding box center [747, 536] width 31 height 23
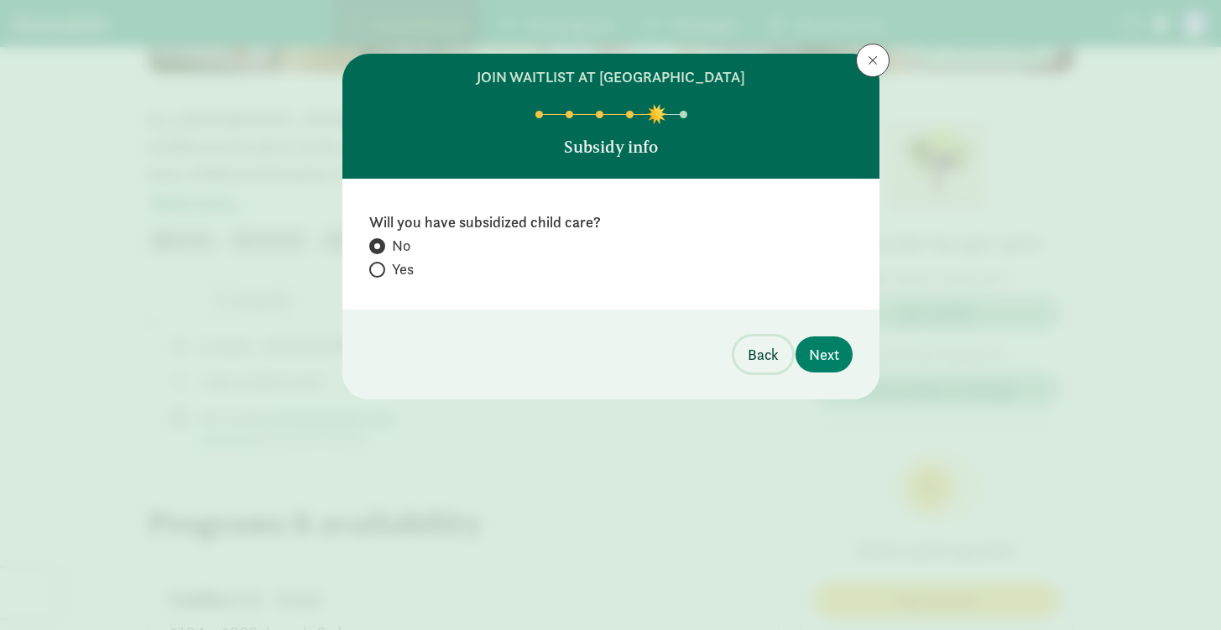
click at [758, 359] on span "Back" at bounding box center [763, 354] width 31 height 23
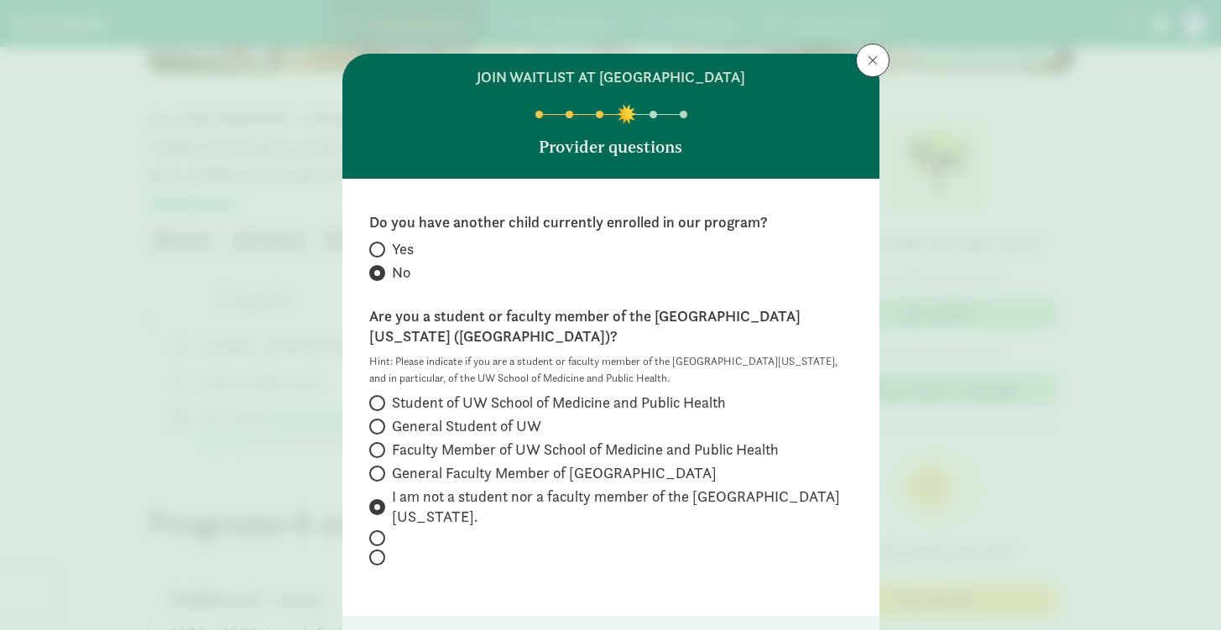
click at [522, 416] on span "General Student of UW" at bounding box center [466, 426] width 149 height 20
click at [380, 421] on input "General Student of UW" at bounding box center [374, 426] width 11 height 11
radio input "true"
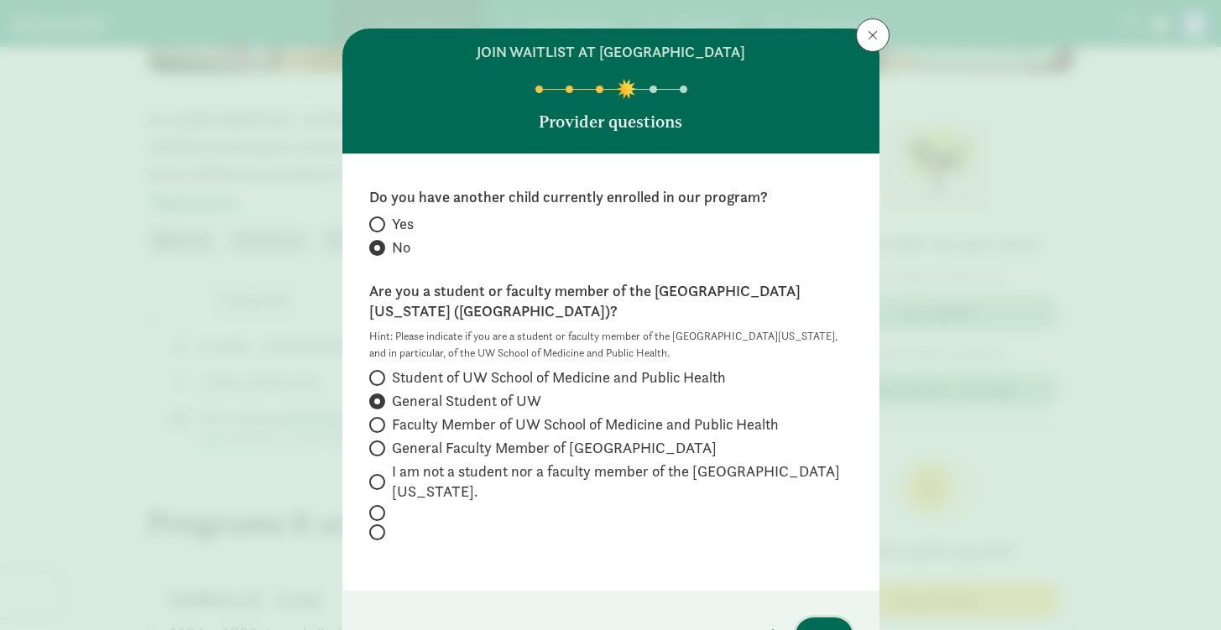
click at [833, 625] on span "Next" at bounding box center [824, 636] width 30 height 23
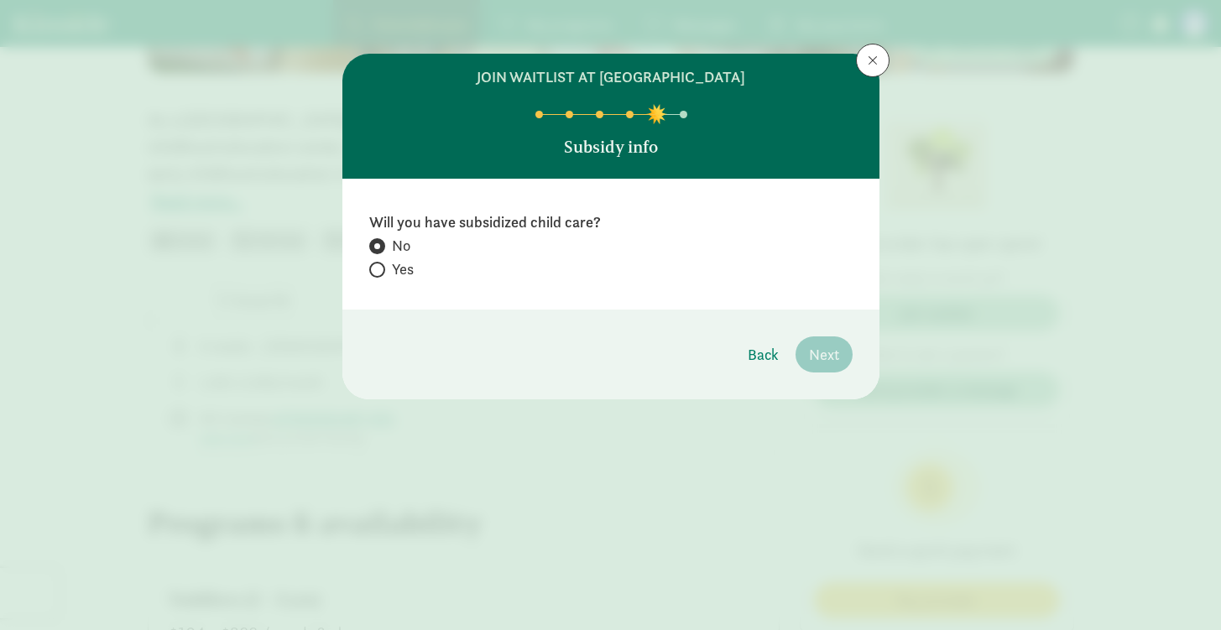
scroll to position [0, 0]
click at [843, 366] on button "Next" at bounding box center [824, 355] width 57 height 36
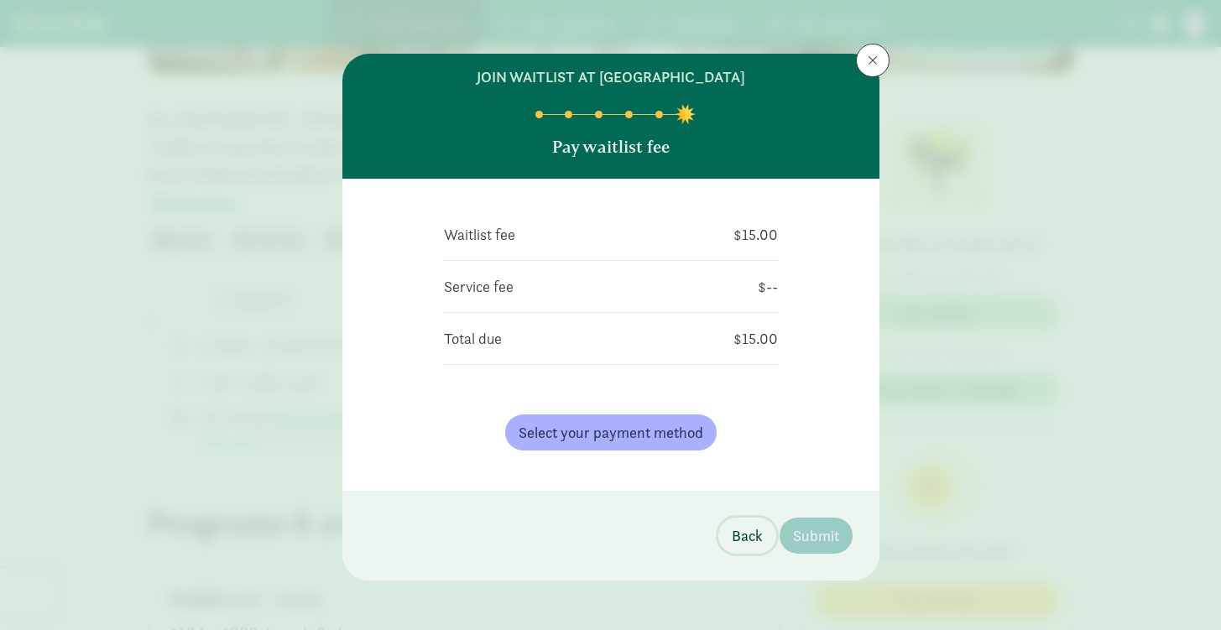
click at [732, 528] on span "Back" at bounding box center [747, 536] width 31 height 23
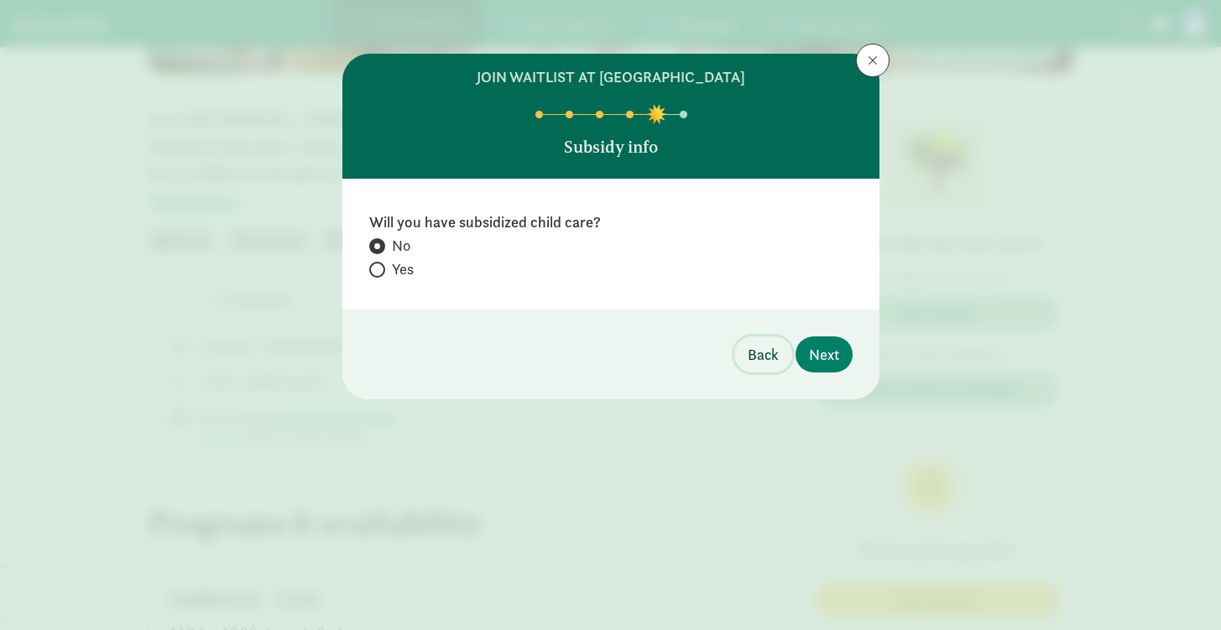
click at [757, 366] on button "Back" at bounding box center [764, 355] width 58 height 36
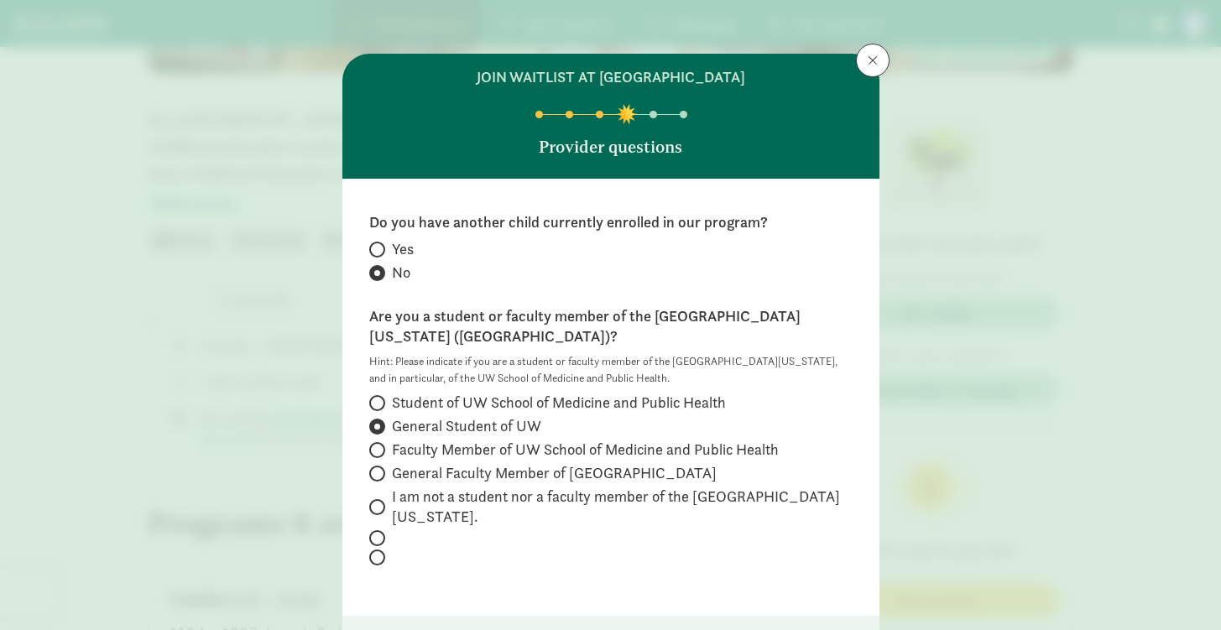
click at [438, 487] on span "I am not a student nor a faculty member of the University of Wisconsin." at bounding box center [622, 507] width 461 height 40
click at [380, 502] on input "I am not a student nor a faculty member of the University of Wisconsin." at bounding box center [374, 507] width 11 height 11
radio input "true"
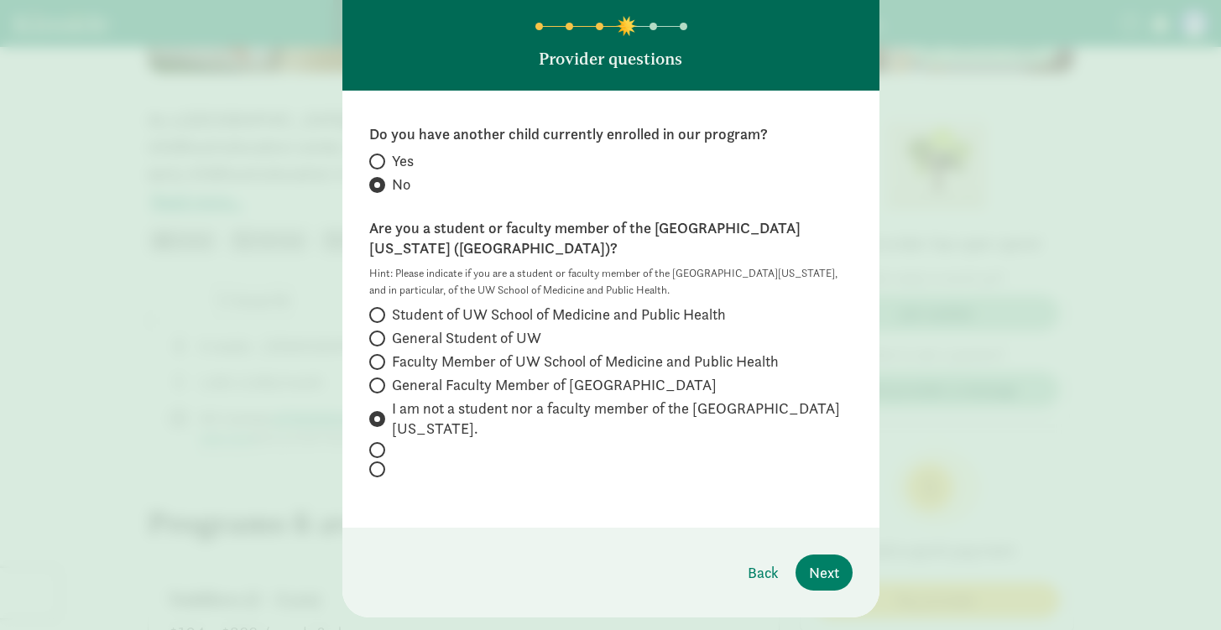
scroll to position [76, 0]
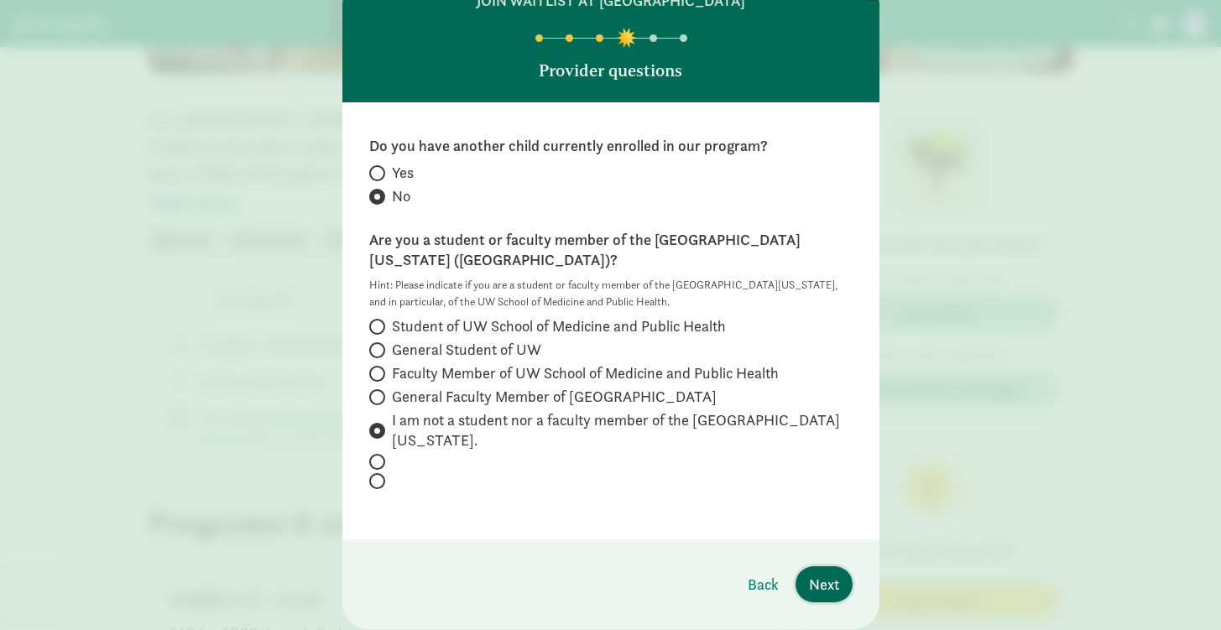
click at [819, 573] on span "Next" at bounding box center [824, 584] width 30 height 23
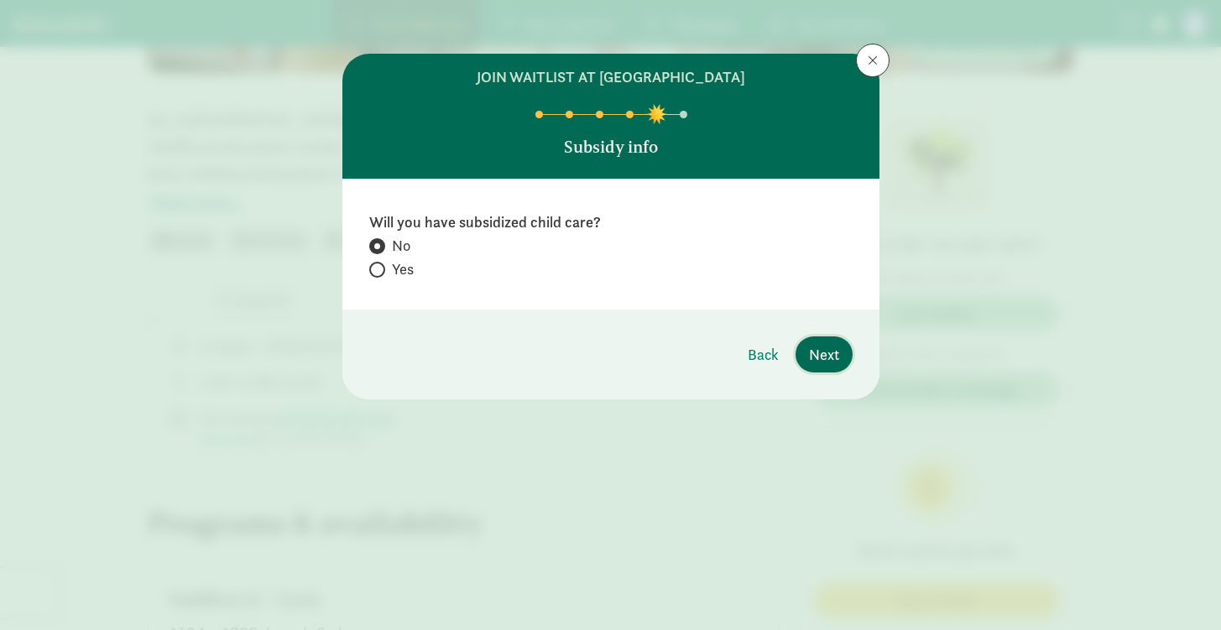
click at [815, 339] on button "Next" at bounding box center [824, 355] width 57 height 36
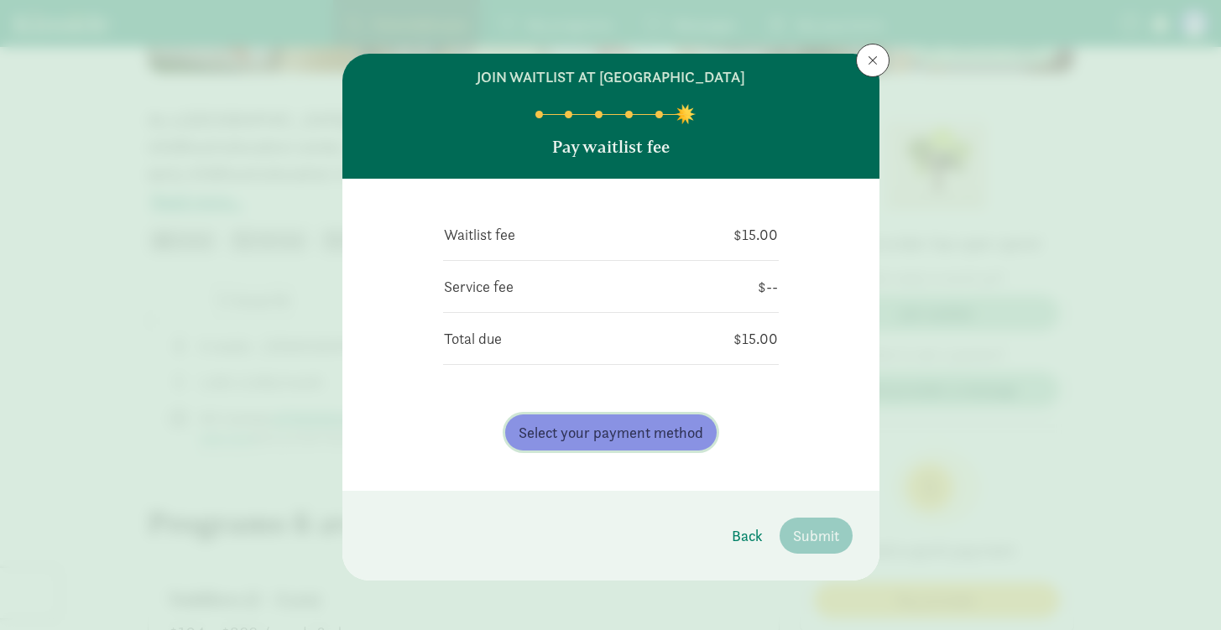
click at [642, 435] on span "Select your payment method" at bounding box center [611, 432] width 185 height 23
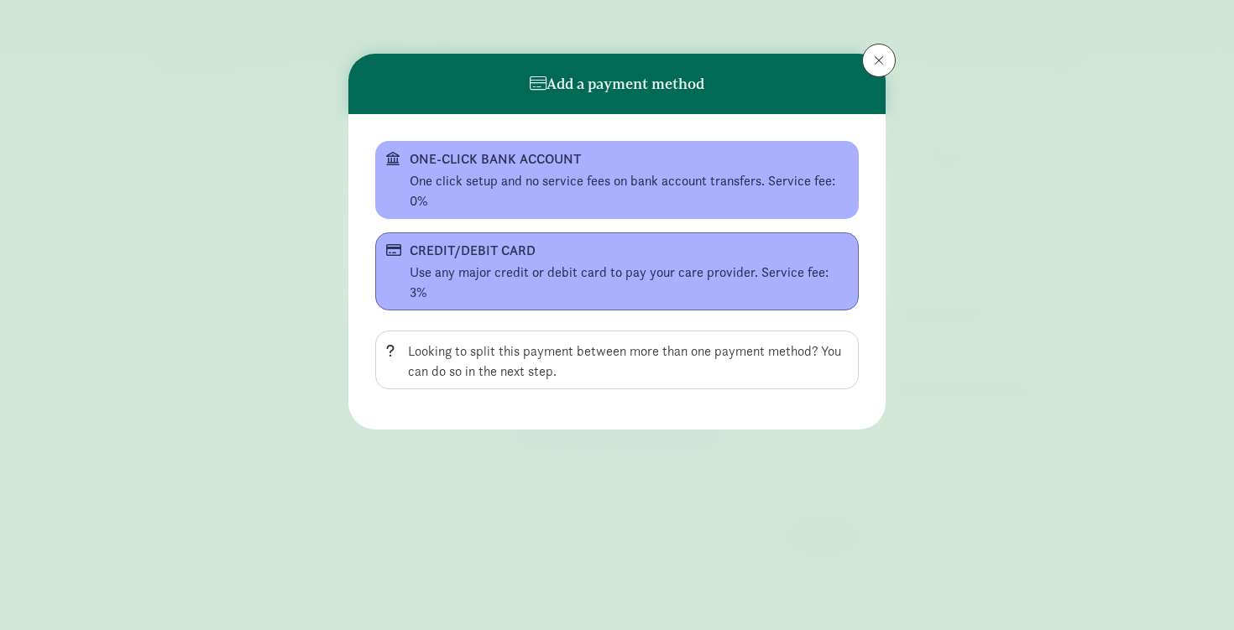
click at [539, 269] on div "Use any major credit or debit card to pay your care provider. Service fee: 3%" at bounding box center [629, 283] width 438 height 40
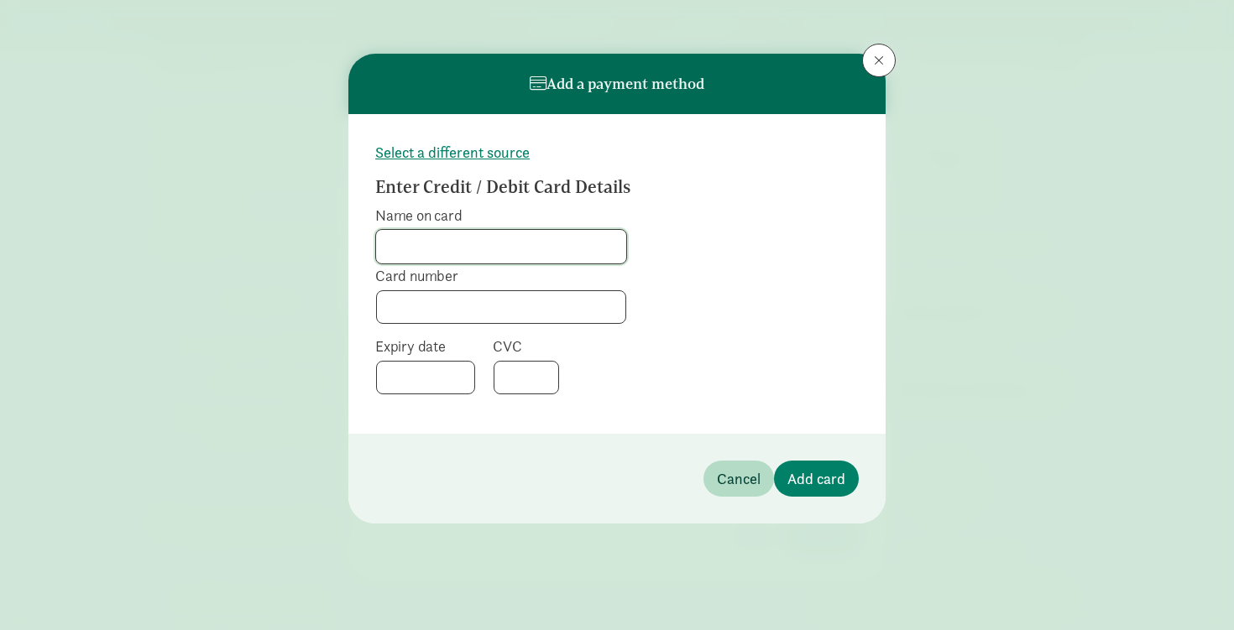
click at [532, 252] on input "Name on card" at bounding box center [501, 247] width 250 height 34
type input "Andre Aguiar Zambon"
click at [497, 316] on div at bounding box center [501, 307] width 250 height 34
click at [812, 479] on span "Add card" at bounding box center [816, 479] width 58 height 23
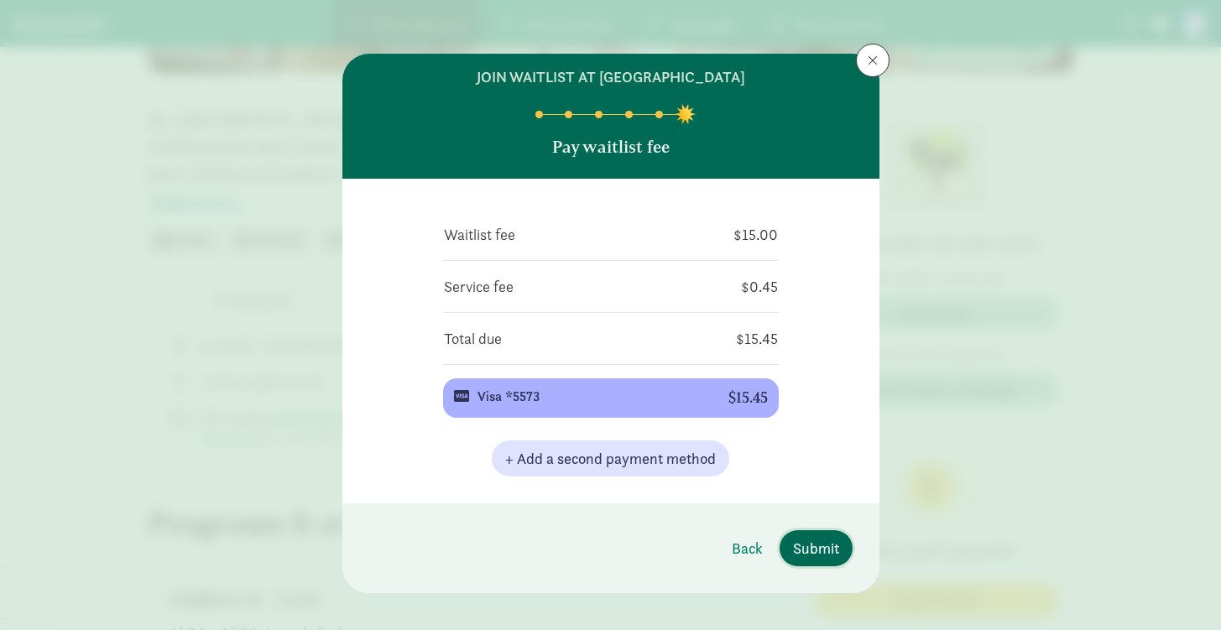
click at [808, 557] on span "Submit" at bounding box center [816, 548] width 46 height 23
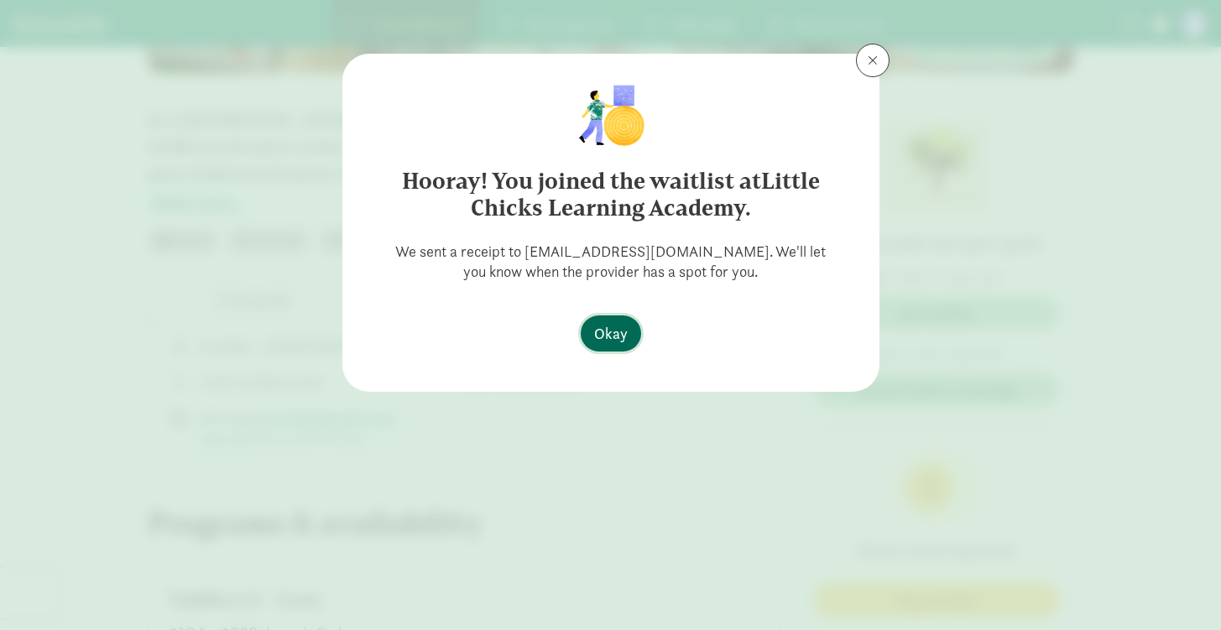
click at [609, 333] on span "Okay" at bounding box center [611, 333] width 34 height 23
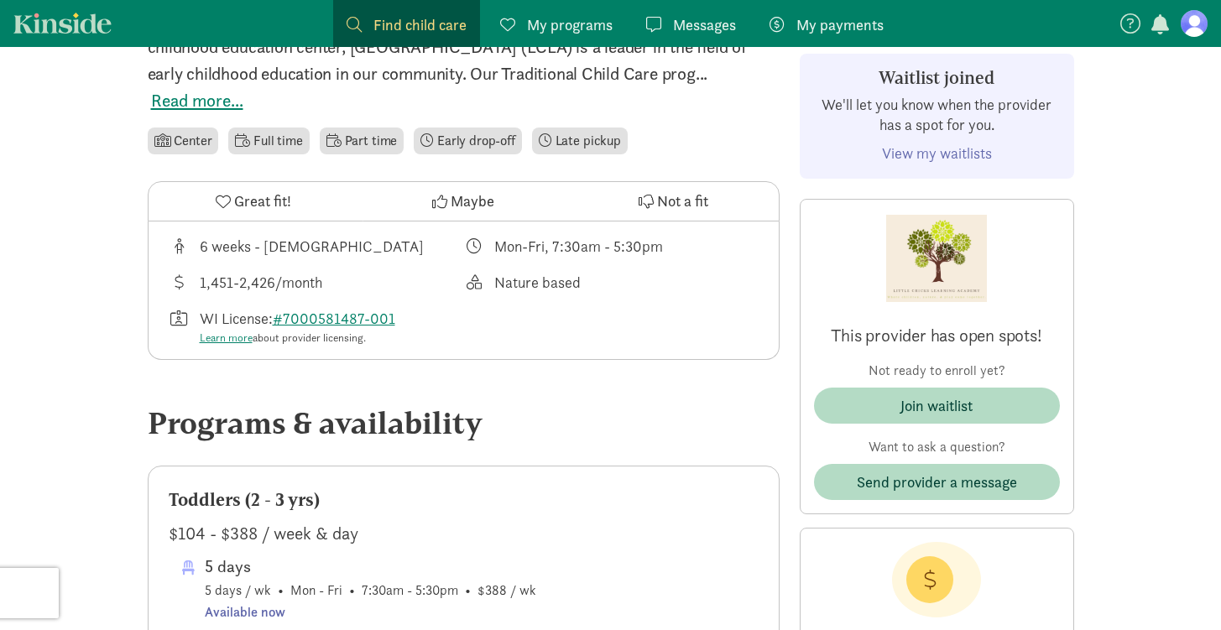
scroll to position [785, 0]
